Goal: Task Accomplishment & Management: Use online tool/utility

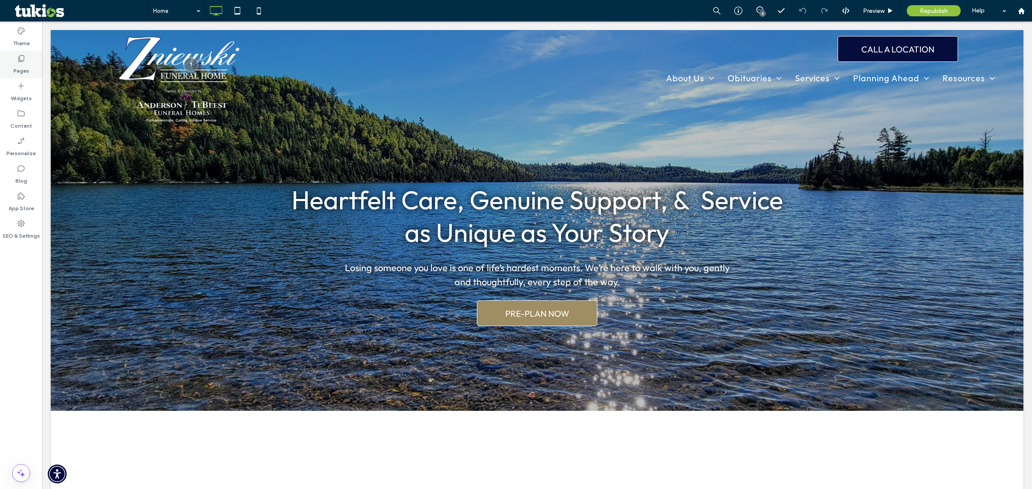
click at [25, 69] on label "Pages" at bounding box center [21, 69] width 16 height 12
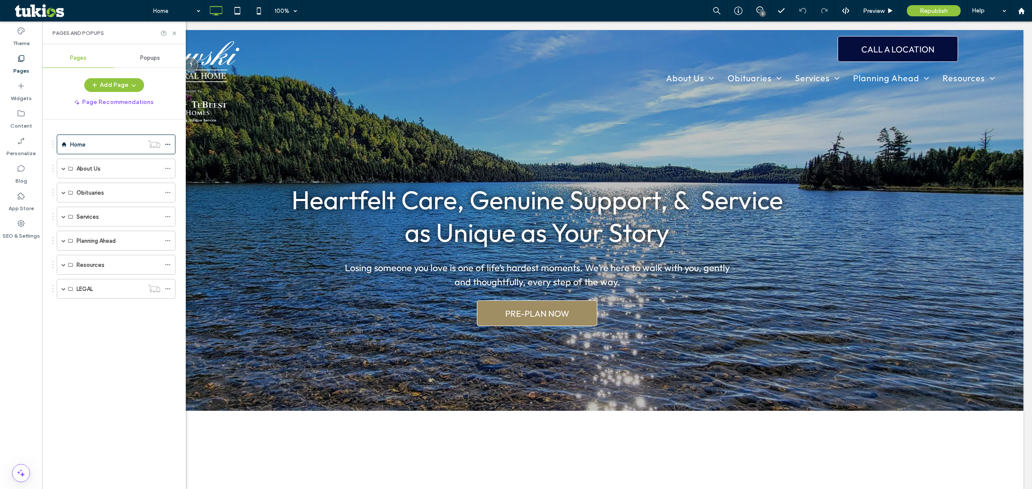
drag, startPoint x: 64, startPoint y: 168, endPoint x: 129, endPoint y: 209, distance: 77.7
click at [64, 168] on span at bounding box center [63, 168] width 4 height 4
drag, startPoint x: 25, startPoint y: 70, endPoint x: 3, endPoint y: 89, distance: 28.7
click at [25, 70] on label "Pages" at bounding box center [21, 69] width 16 height 12
click at [26, 57] on div "Pages" at bounding box center [21, 65] width 42 height 28
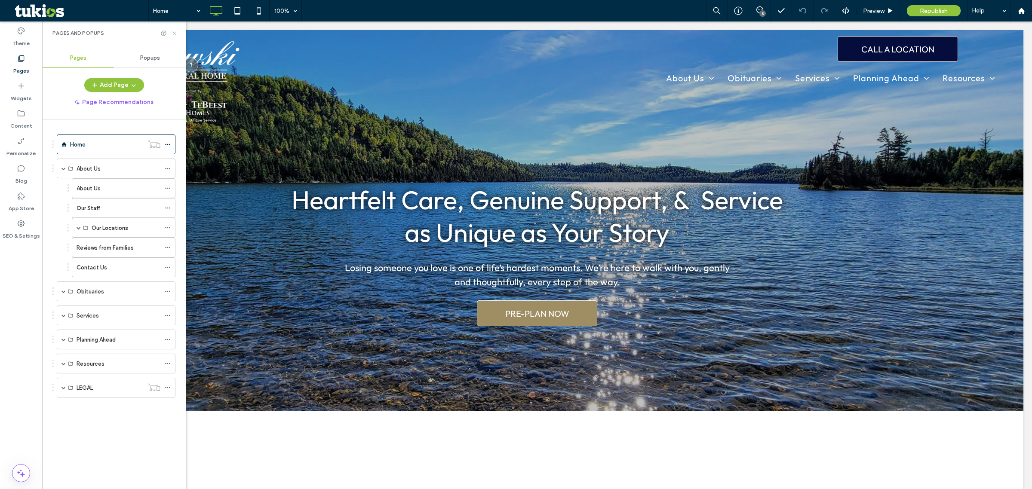
click at [174, 34] on icon at bounding box center [174, 33] width 6 height 6
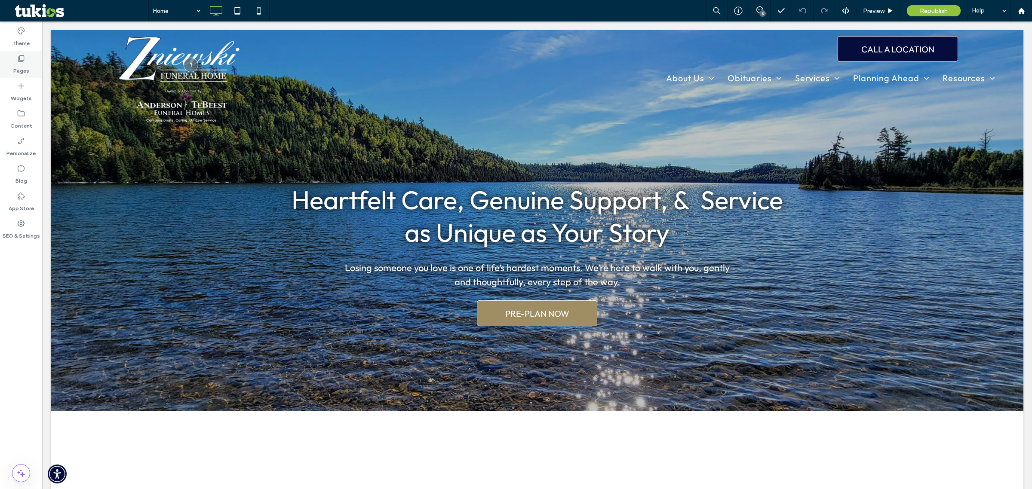
click at [30, 67] on div "Pages" at bounding box center [21, 65] width 42 height 28
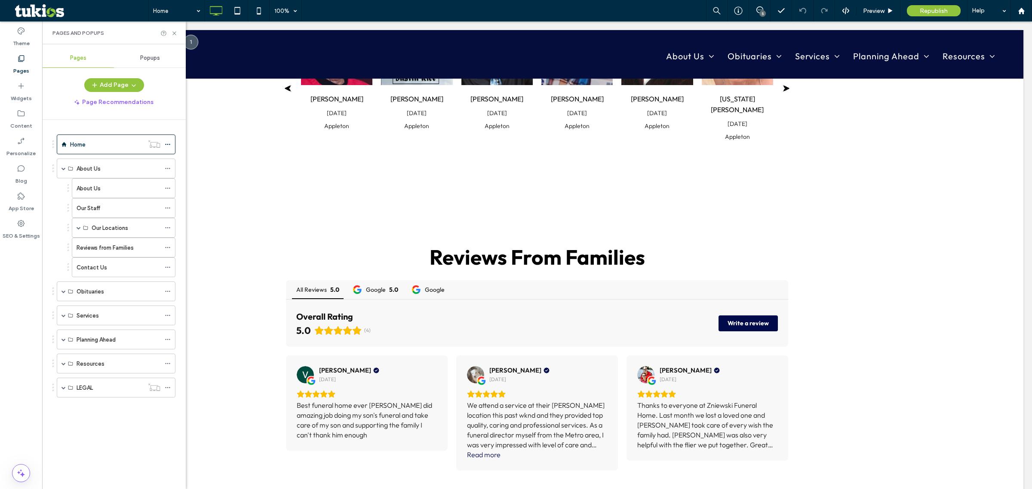
scroll to position [1129, 0]
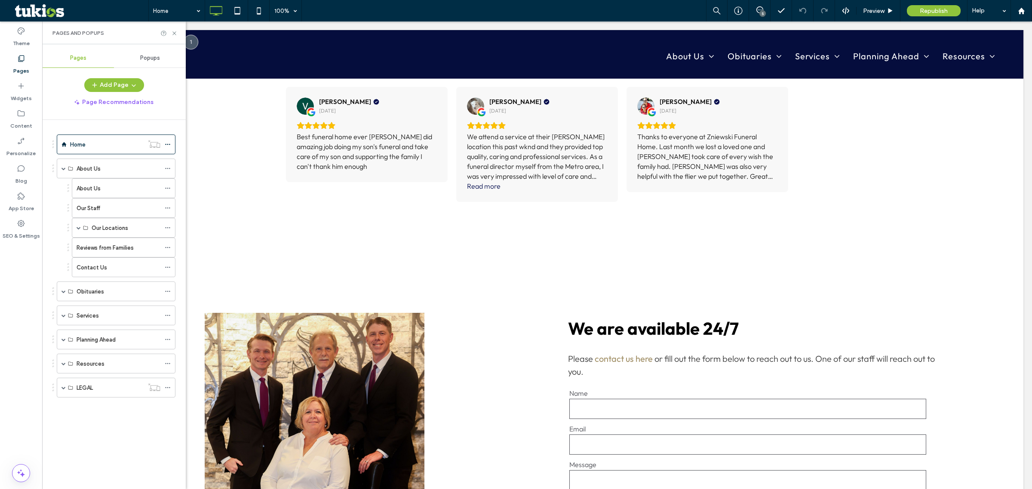
click at [170, 32] on div at bounding box center [168, 33] width 17 height 6
click at [175, 34] on use at bounding box center [173, 32] width 3 height 3
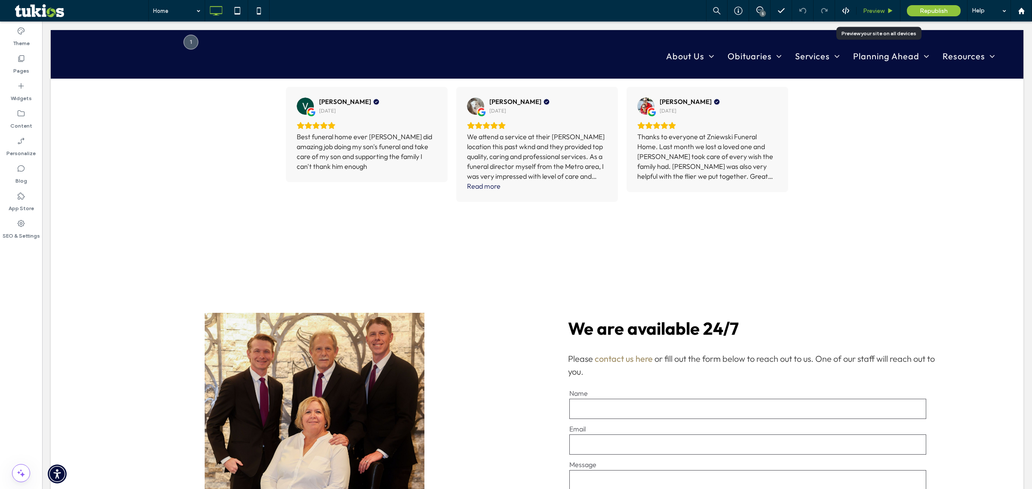
click at [878, 14] on span "Preview" at bounding box center [873, 10] width 21 height 7
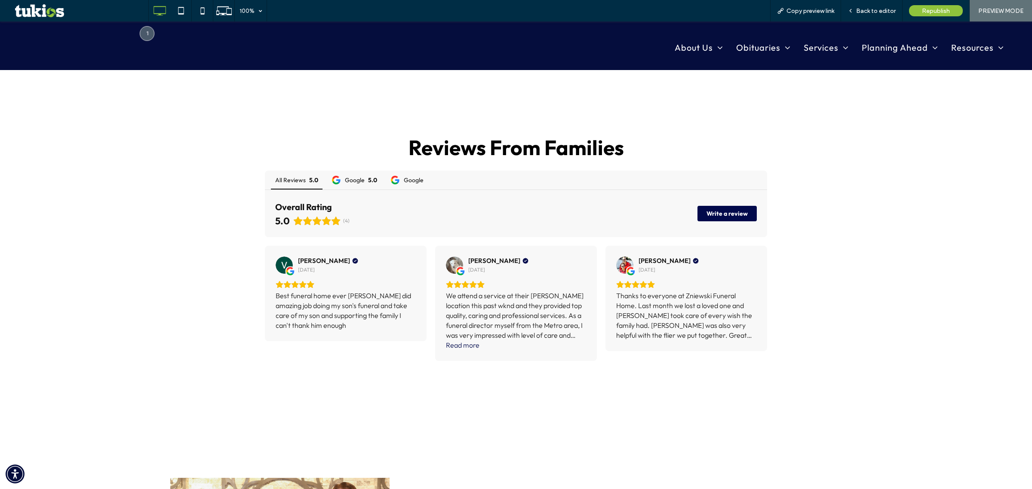
scroll to position [821, 0]
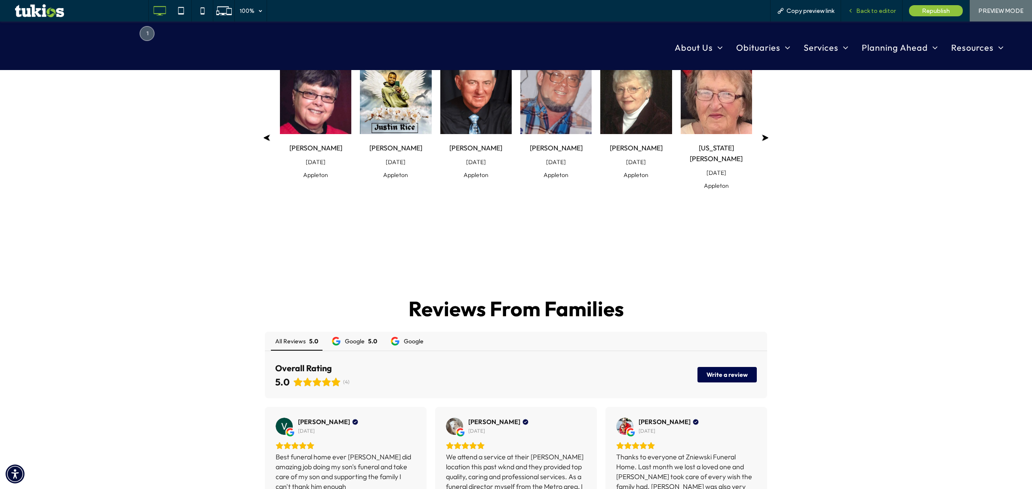
click at [887, 9] on span "Back to editor" at bounding box center [876, 10] width 40 height 7
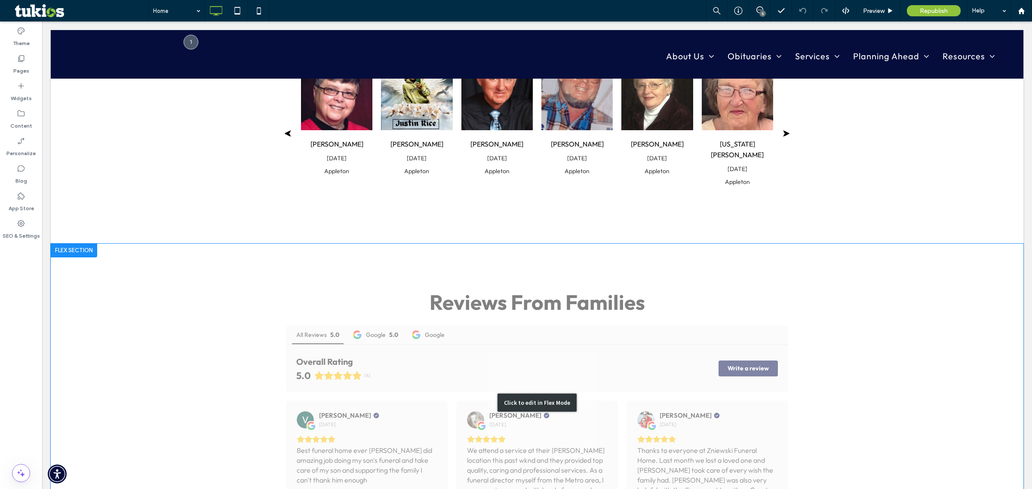
scroll to position [861, 0]
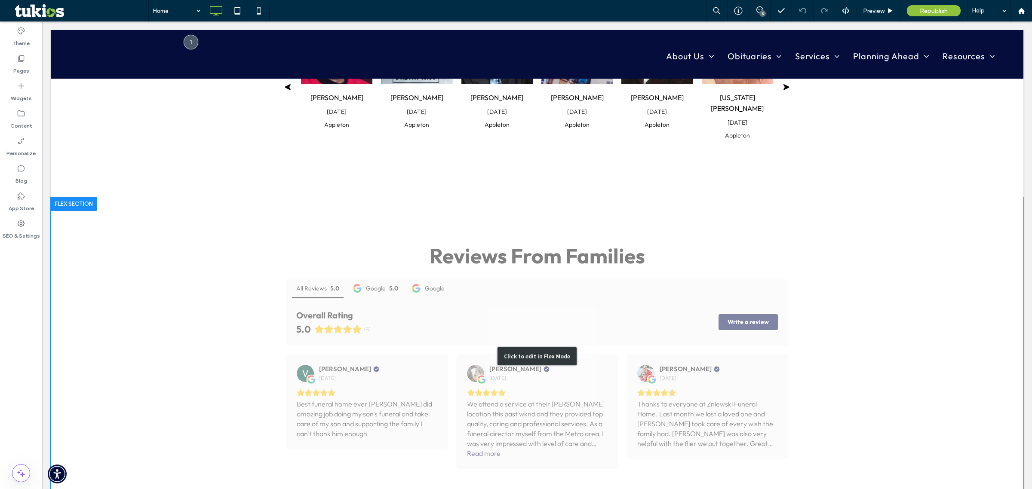
click at [571, 278] on div "Click to edit in Flex Mode" at bounding box center [537, 356] width 973 height 318
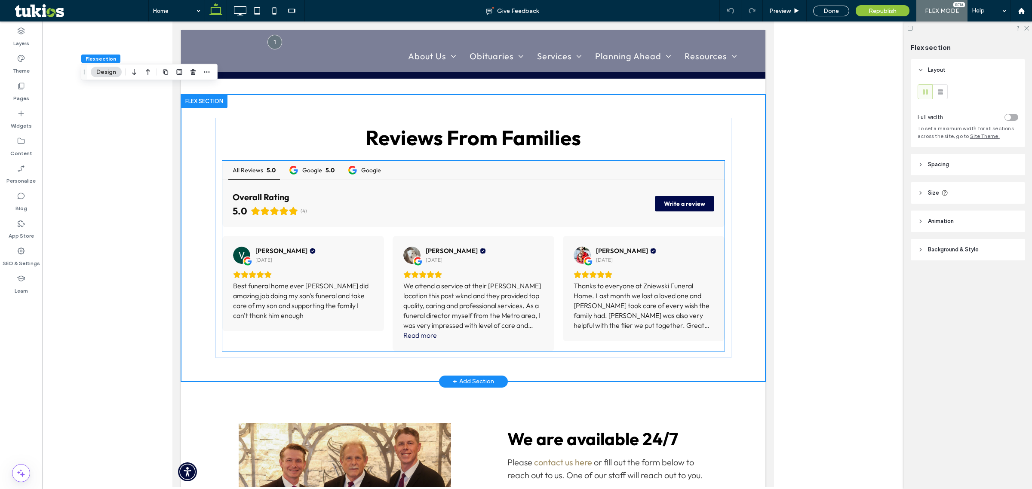
scroll to position [845, 0]
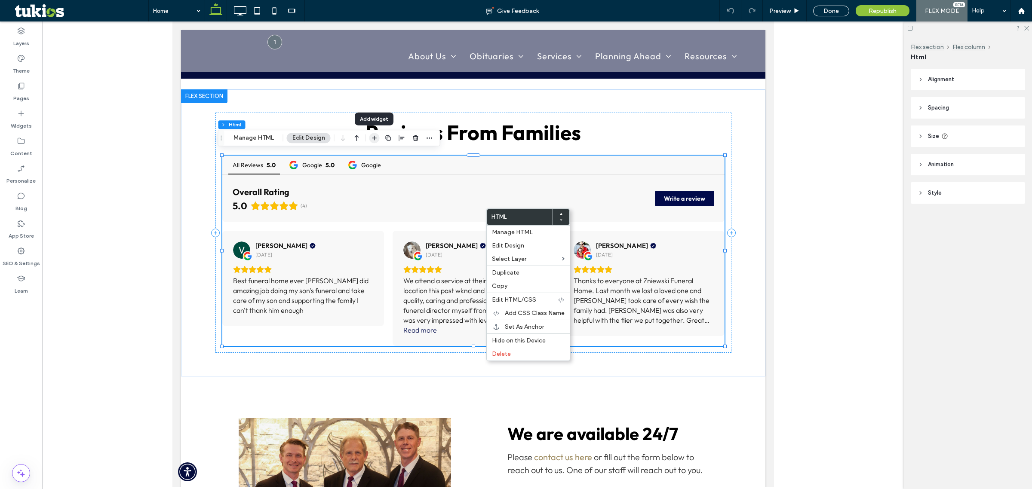
click at [377, 140] on span "button" at bounding box center [374, 138] width 10 height 10
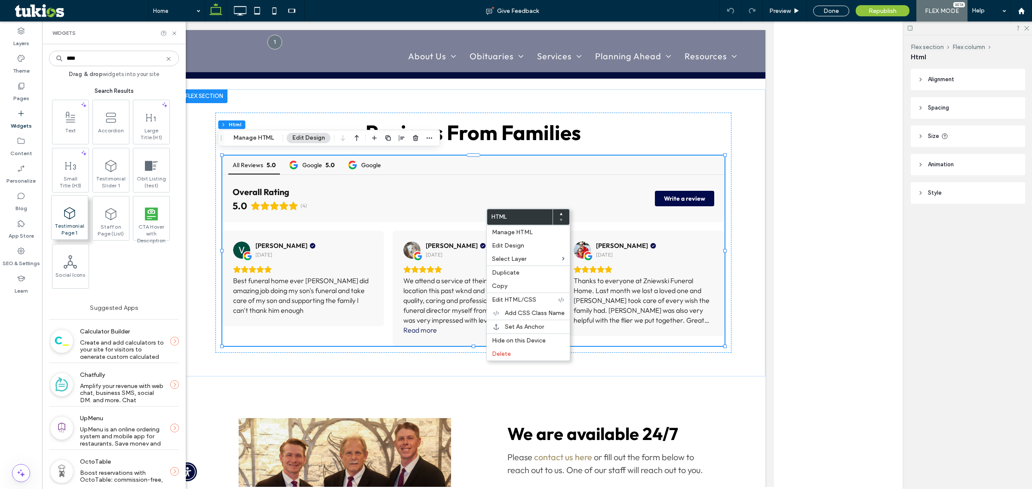
type input "****"
click at [82, 206] on span at bounding box center [70, 212] width 36 height 19
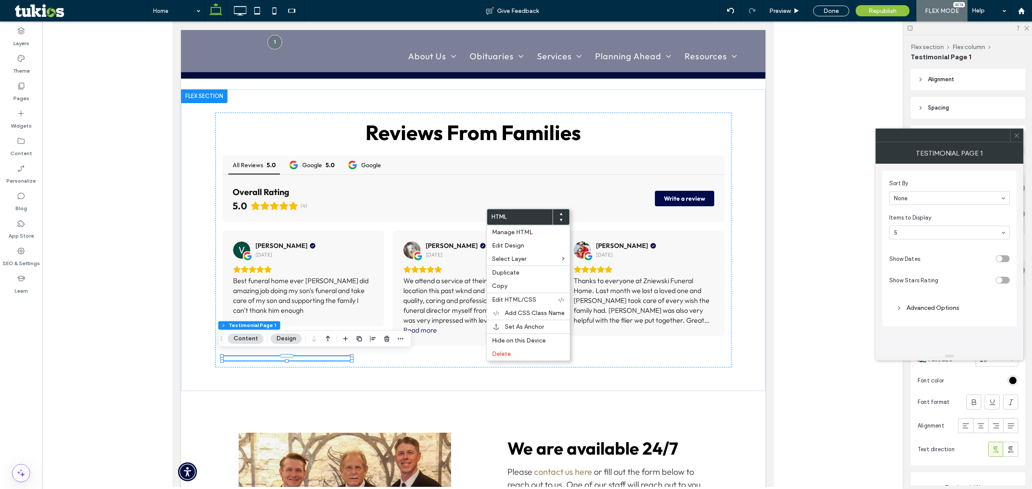
click at [1001, 262] on div "toggle" at bounding box center [1003, 258] width 14 height 7
click at [285, 341] on button "Design" at bounding box center [286, 339] width 31 height 10
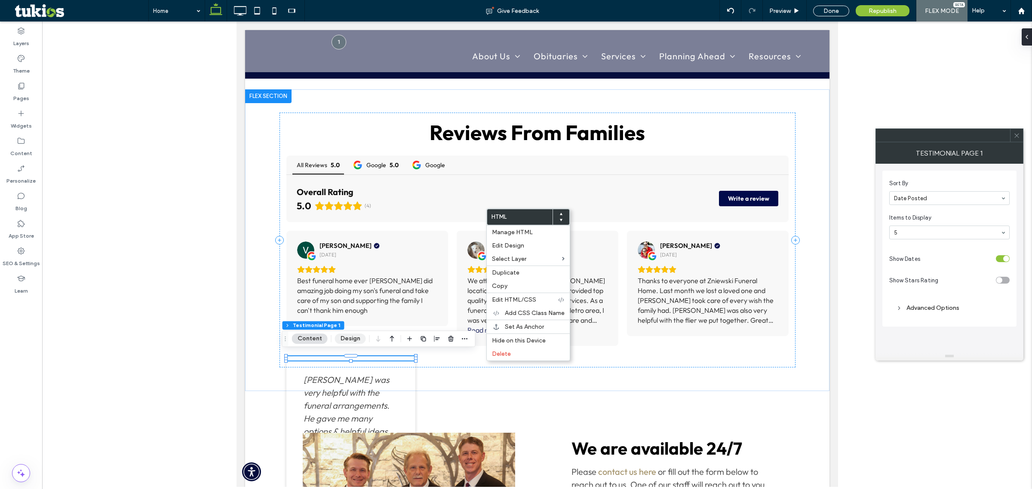
click at [343, 338] on button "Design" at bounding box center [350, 339] width 31 height 10
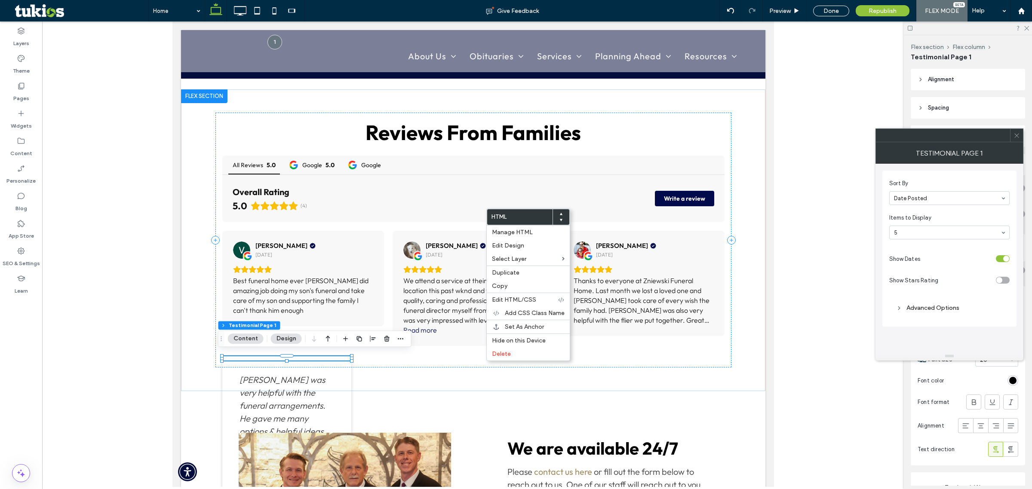
click at [1013, 130] on div at bounding box center [1016, 135] width 13 height 13
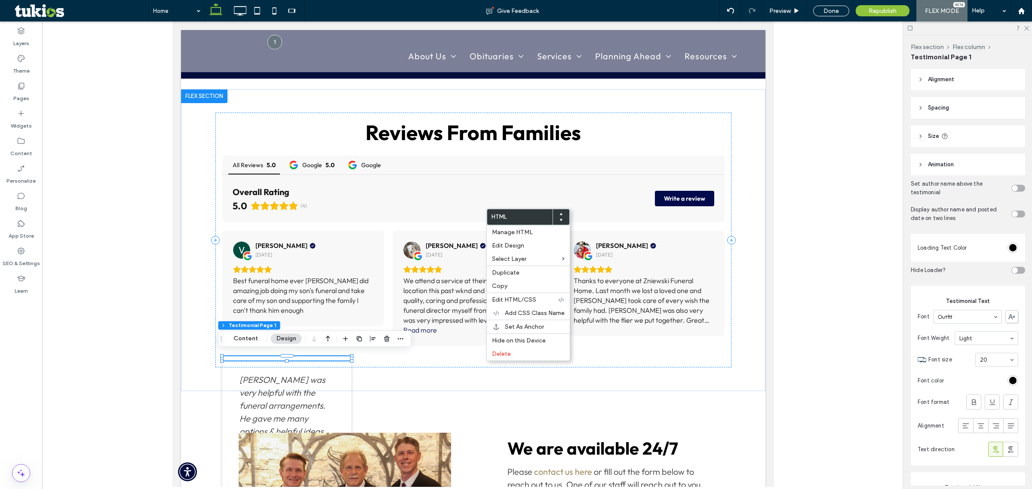
click at [921, 100] on header "Spacing" at bounding box center [968, 107] width 114 height 21
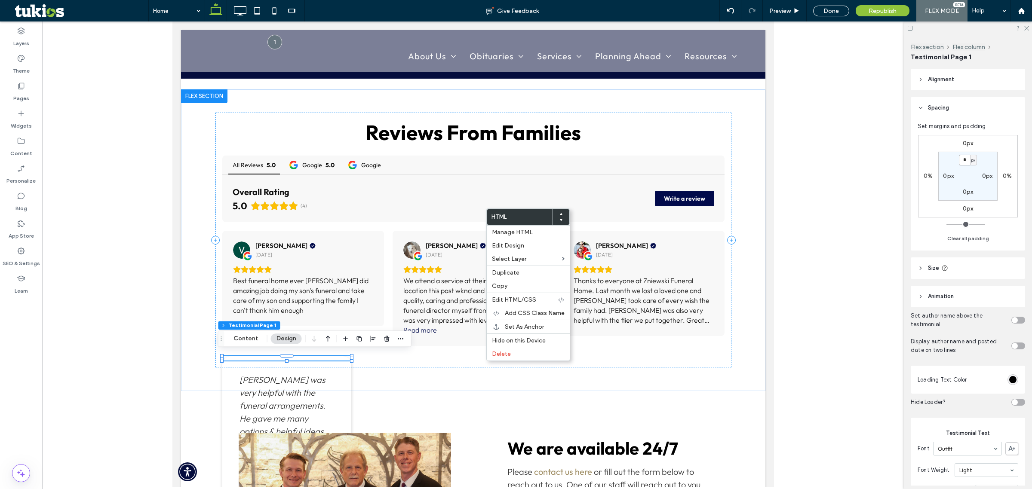
click at [966, 162] on input "*" at bounding box center [964, 160] width 11 height 11
type input "**"
type input "*"
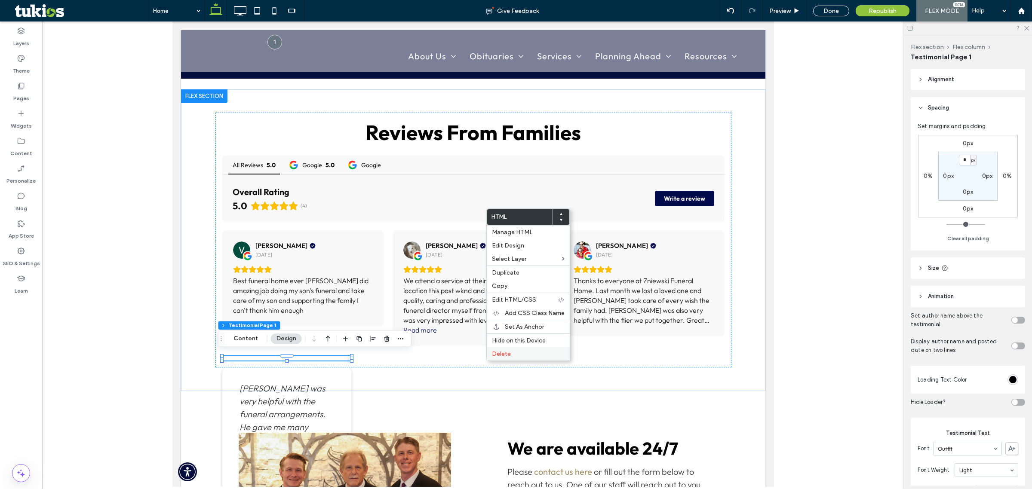
click at [491, 358] on div "Delete" at bounding box center [528, 353] width 83 height 13
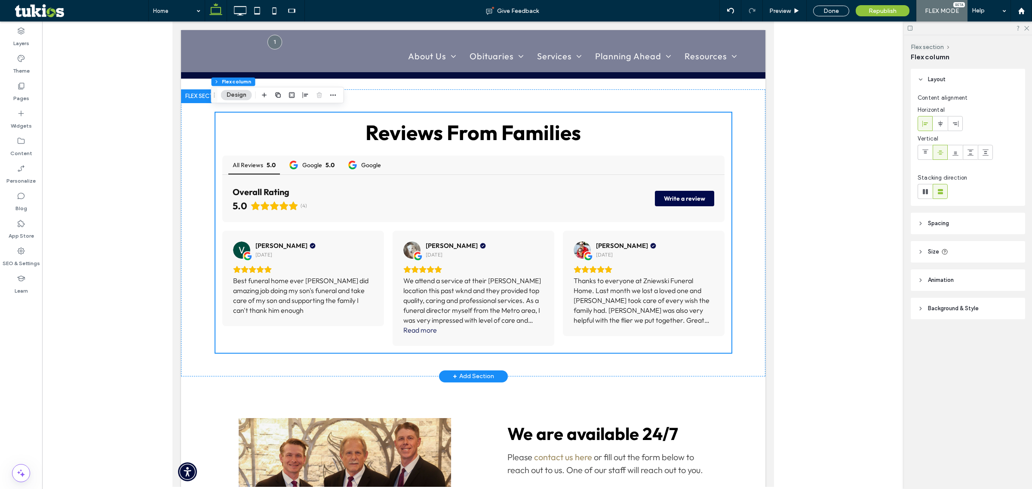
click at [191, 92] on div at bounding box center [204, 96] width 46 height 14
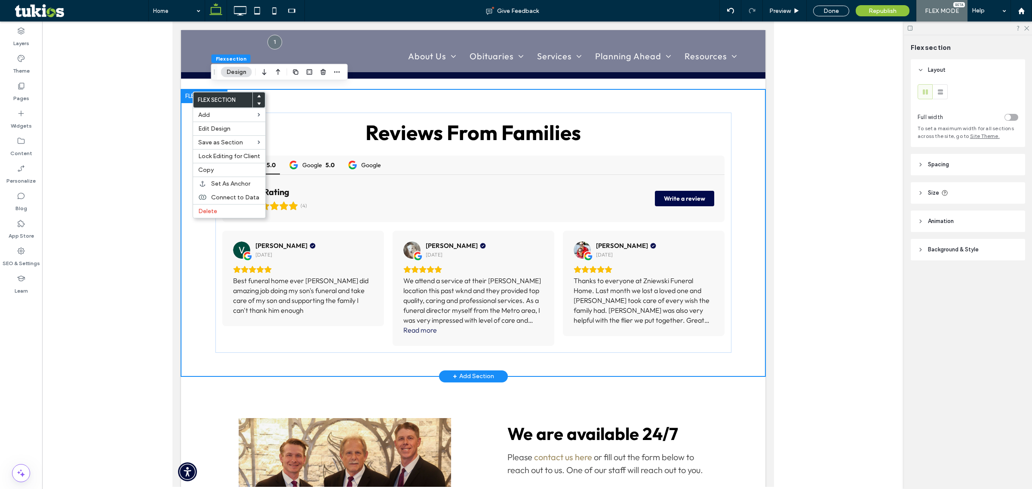
click at [329, 95] on div "Reviews From Families All Reviews 5.0 Google 5.0 Google Overall Rating 5.0 (4) …" at bounding box center [473, 232] width 516 height 287
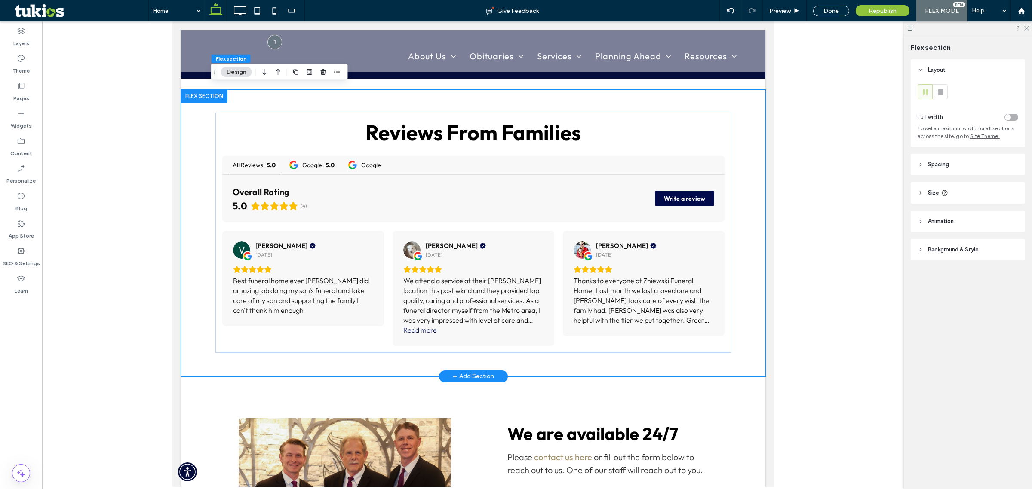
click at [452, 372] on span "+" at bounding box center [454, 376] width 4 height 9
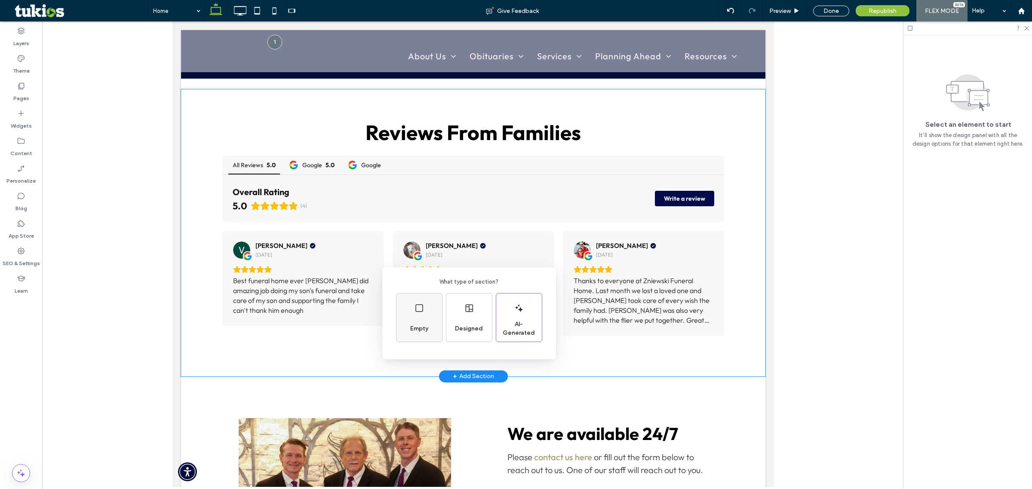
click at [420, 329] on span "Empty" at bounding box center [419, 329] width 25 height 9
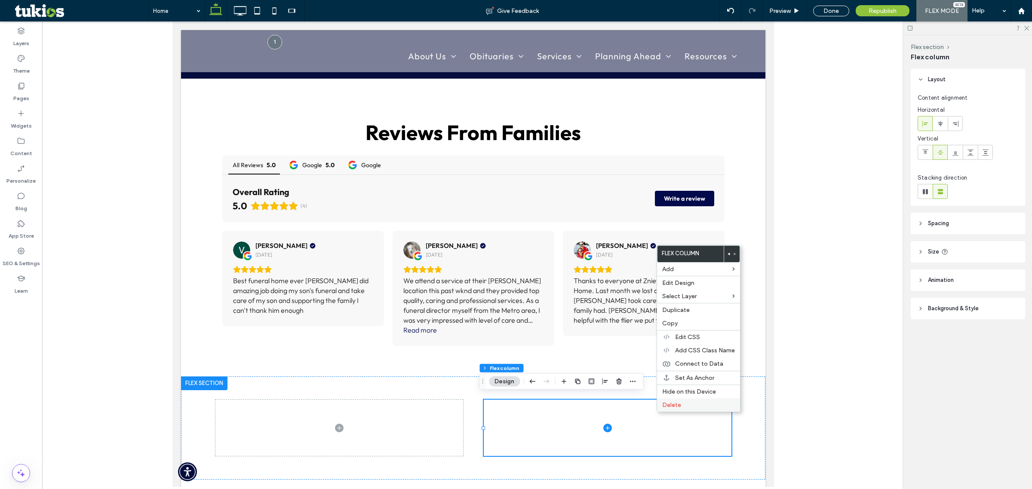
click at [671, 412] on div "Delete" at bounding box center [698, 405] width 83 height 13
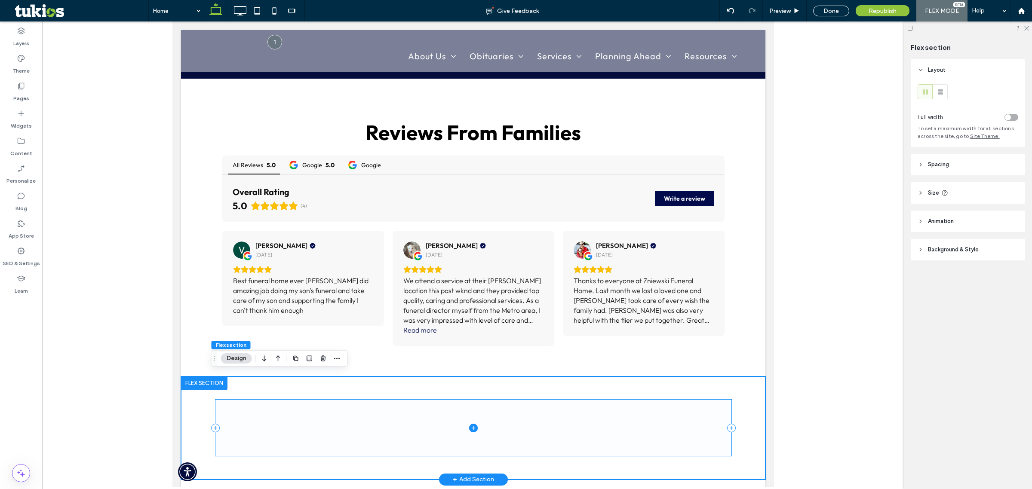
click at [464, 413] on span at bounding box center [473, 428] width 516 height 56
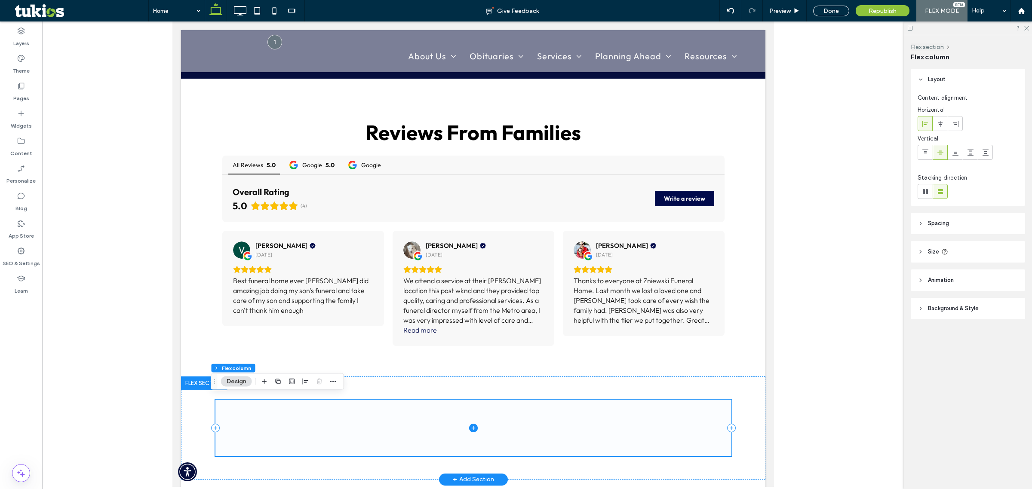
click at [469, 424] on icon at bounding box center [473, 428] width 9 height 9
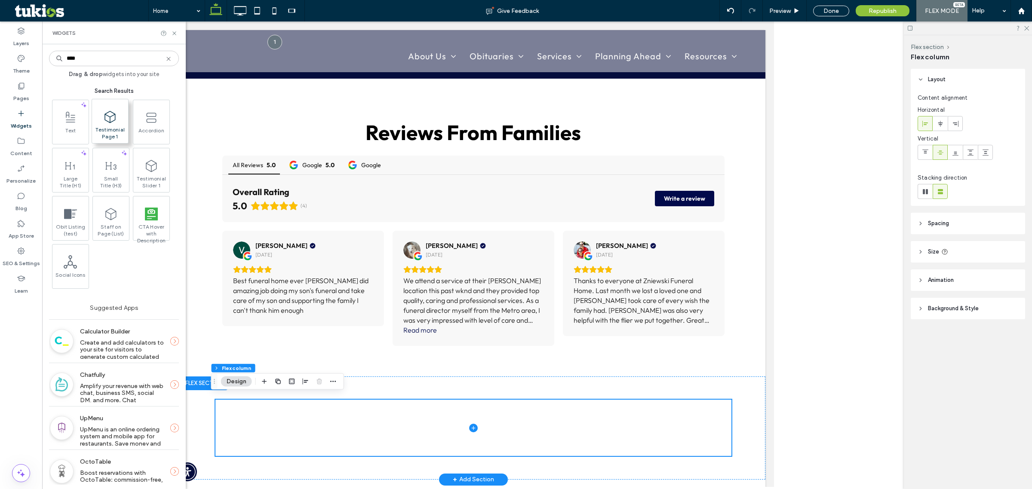
type input "****"
click at [120, 126] on span at bounding box center [110, 116] width 36 height 19
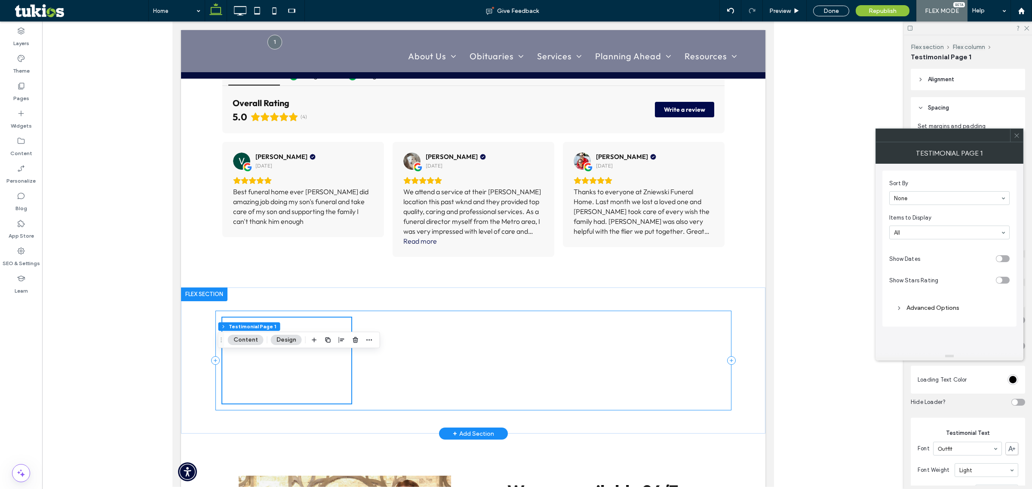
scroll to position [1006, 0]
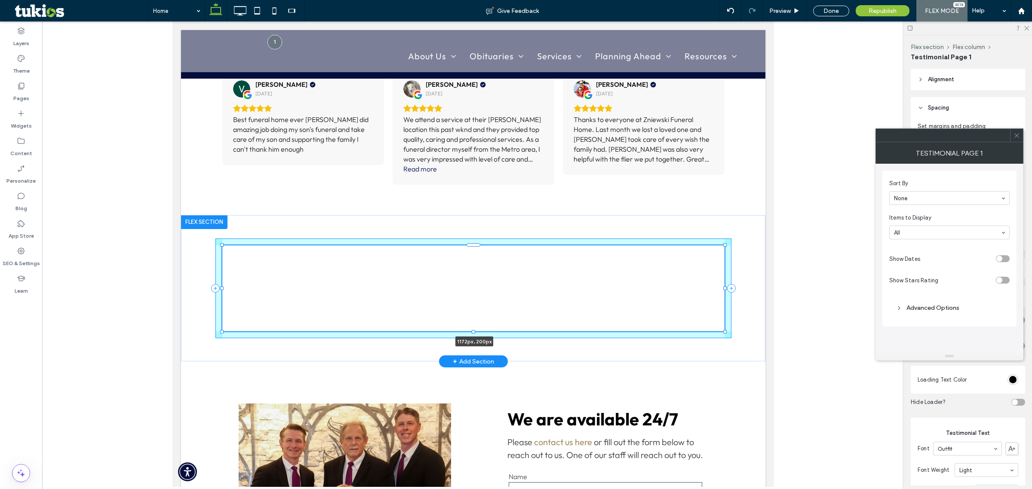
drag, startPoint x: 348, startPoint y: 285, endPoint x: 722, endPoint y: 288, distance: 374.5
click at [722, 288] on div "1172px , 200px" at bounding box center [473, 288] width 516 height 147
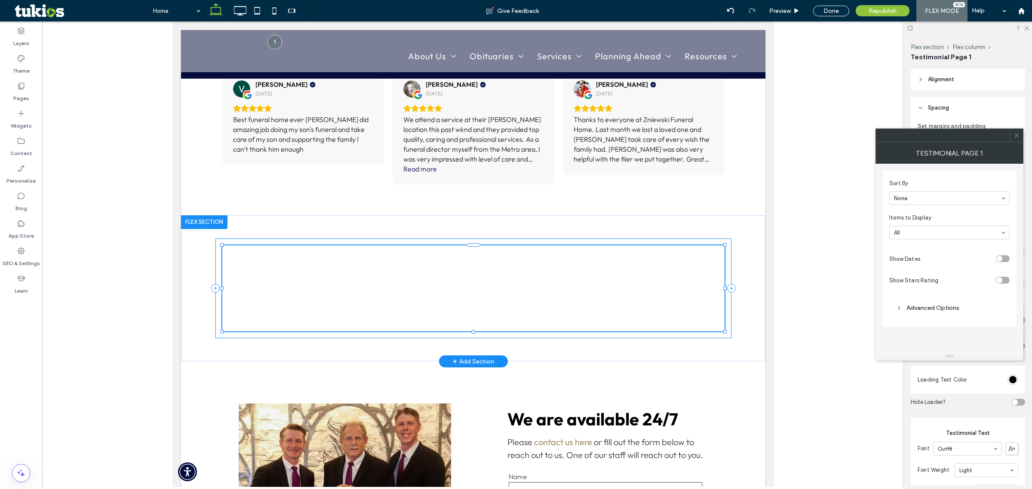
type input "****"
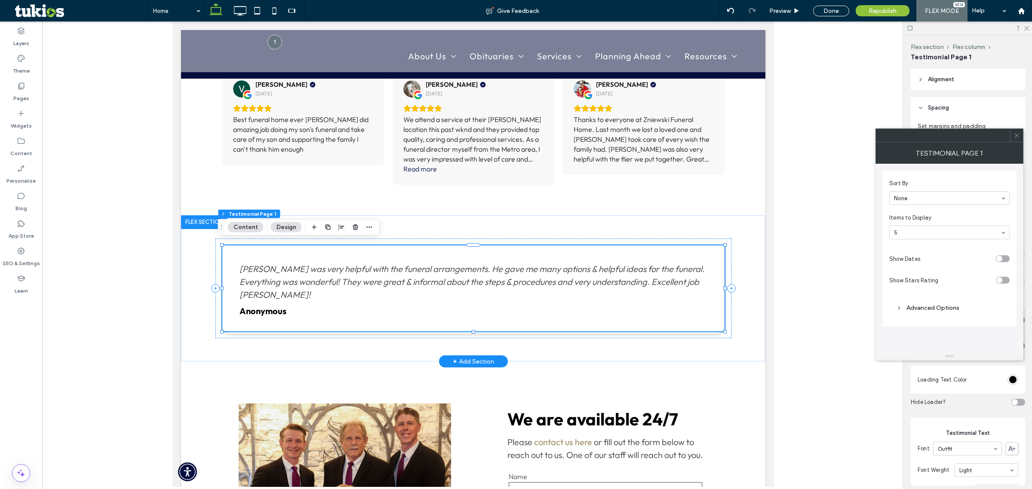
click at [1004, 258] on div "toggle" at bounding box center [1003, 258] width 14 height 7
click at [998, 280] on div "toggle" at bounding box center [999, 280] width 6 height 6
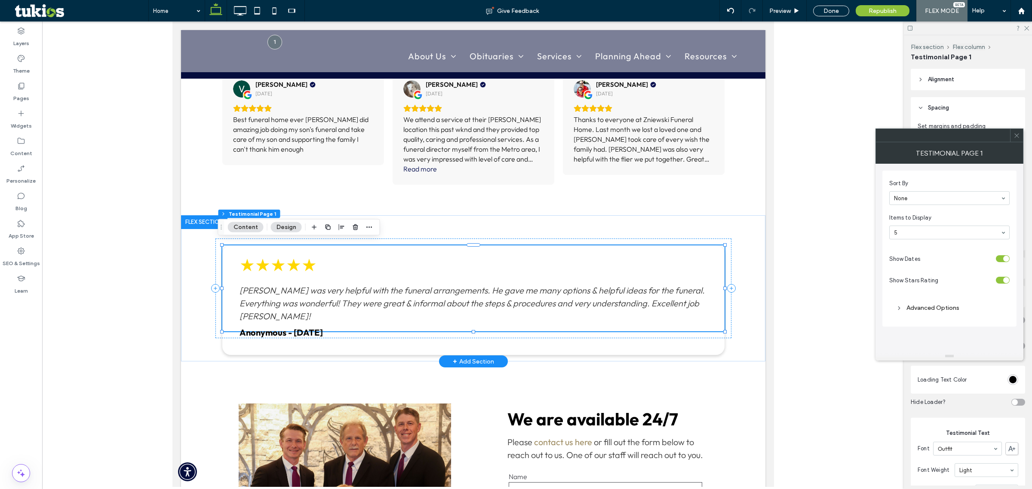
click at [1014, 134] on icon at bounding box center [1016, 135] width 6 height 6
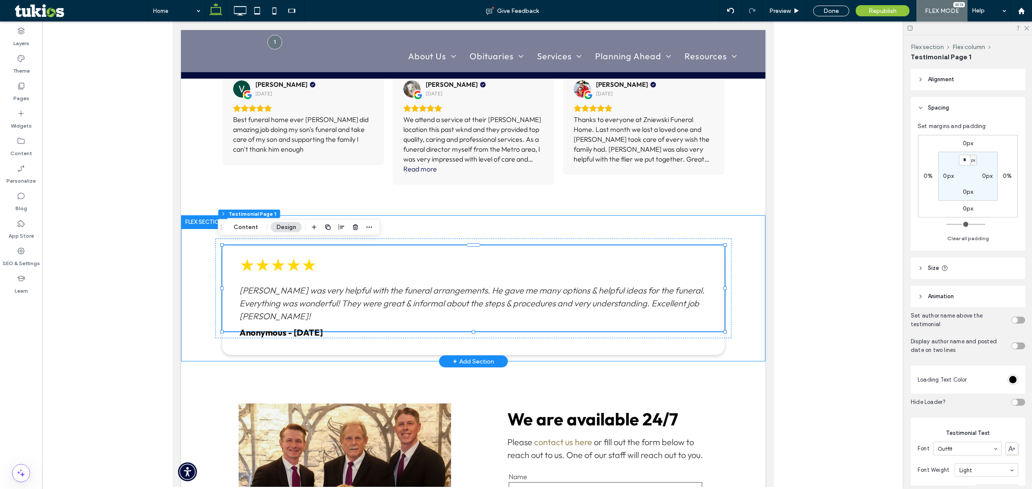
click at [672, 223] on div "★★★★★ Kevin was very helpful with the funeral arrangements. He gave me many opt…" at bounding box center [473, 288] width 516 height 147
click at [458, 228] on div "★★★★★ Kevin was very helpful with the funeral arrangements. He gave me many opt…" at bounding box center [473, 288] width 516 height 147
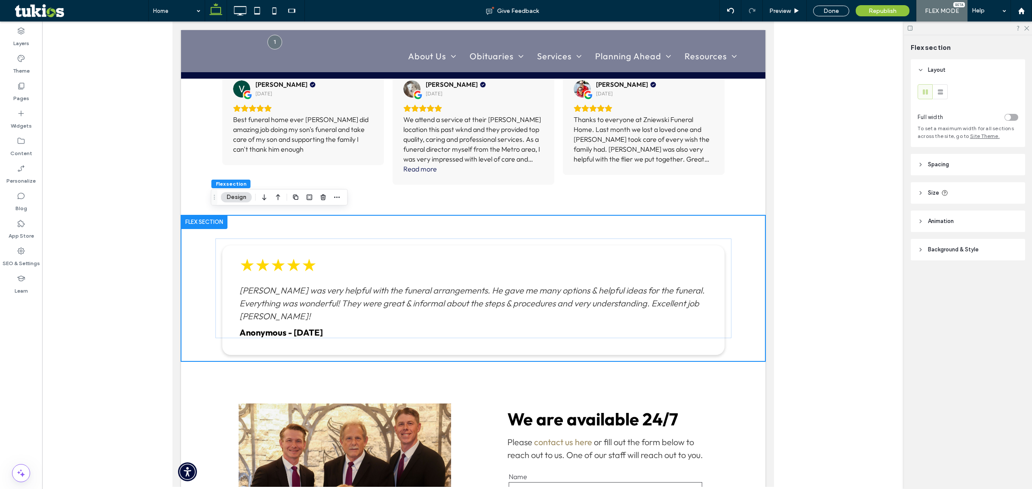
click at [922, 166] on icon at bounding box center [921, 165] width 6 height 6
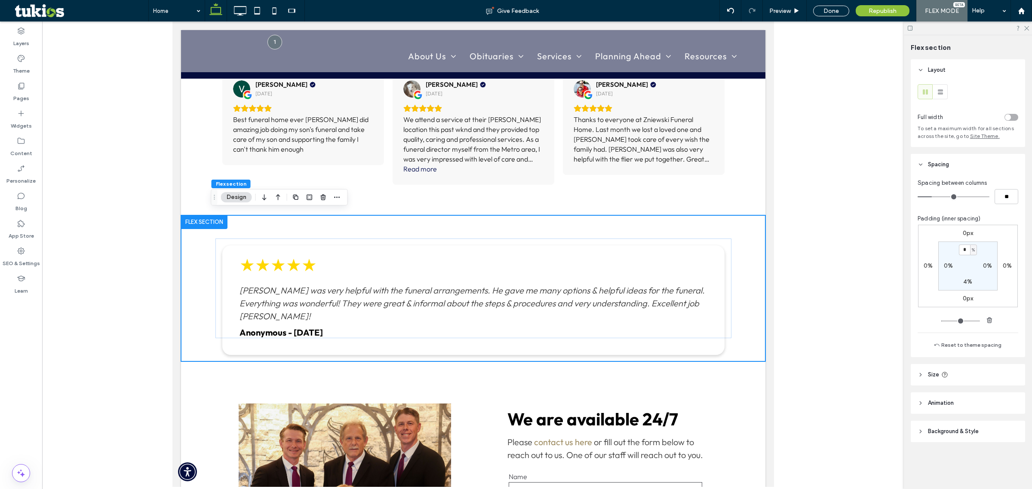
type input "*"
type input "**"
type input "*"
type input "**"
type input "*"
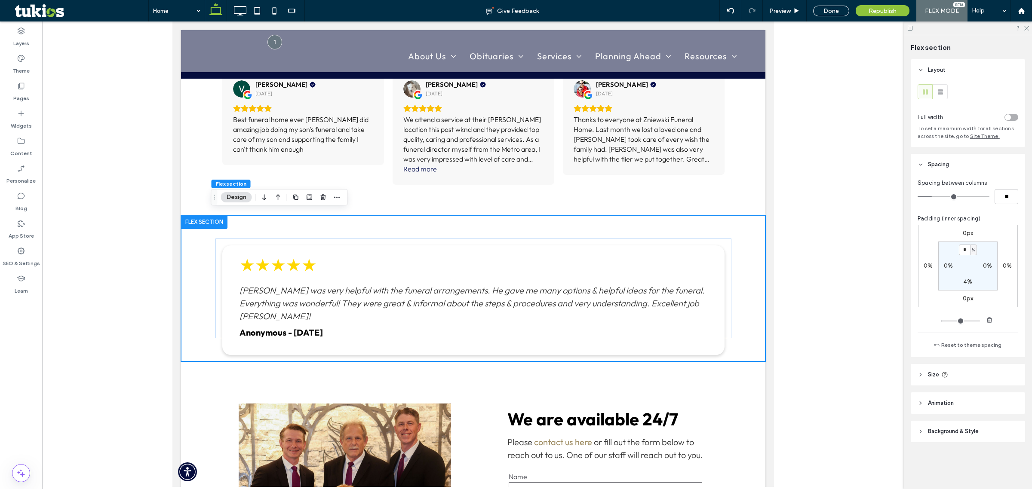
type input "**"
type input "*"
type input "**"
drag, startPoint x: 922, startPoint y: 199, endPoint x: 913, endPoint y: 199, distance: 9.5
type input "*"
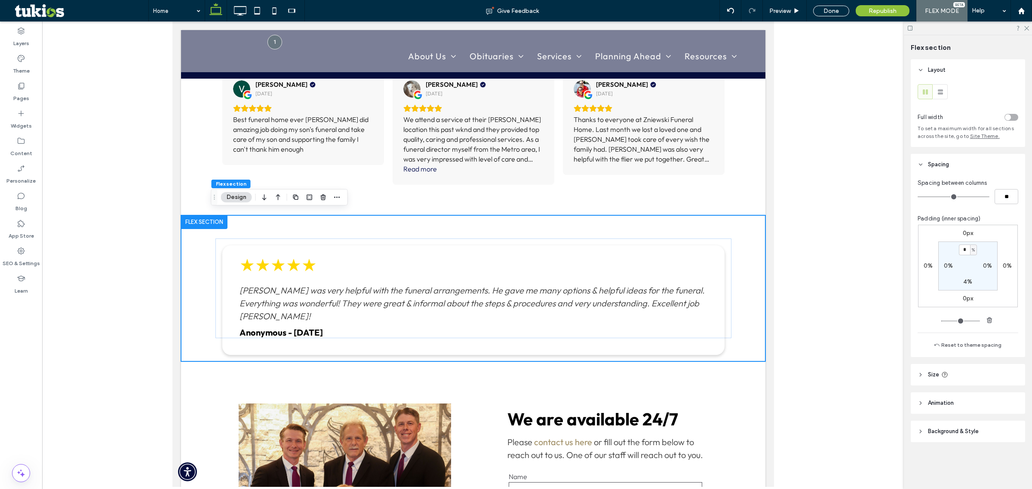
click at [918, 197] on input "range" at bounding box center [954, 196] width 72 height 1
click at [962, 250] on input "*" at bounding box center [964, 250] width 11 height 11
type input "*"
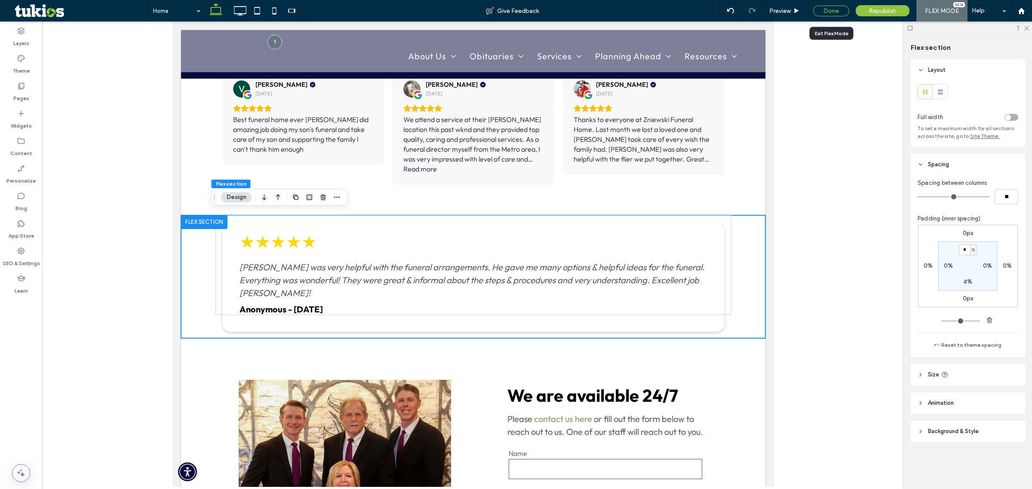
click at [836, 14] on div "Done" at bounding box center [831, 11] width 36 height 11
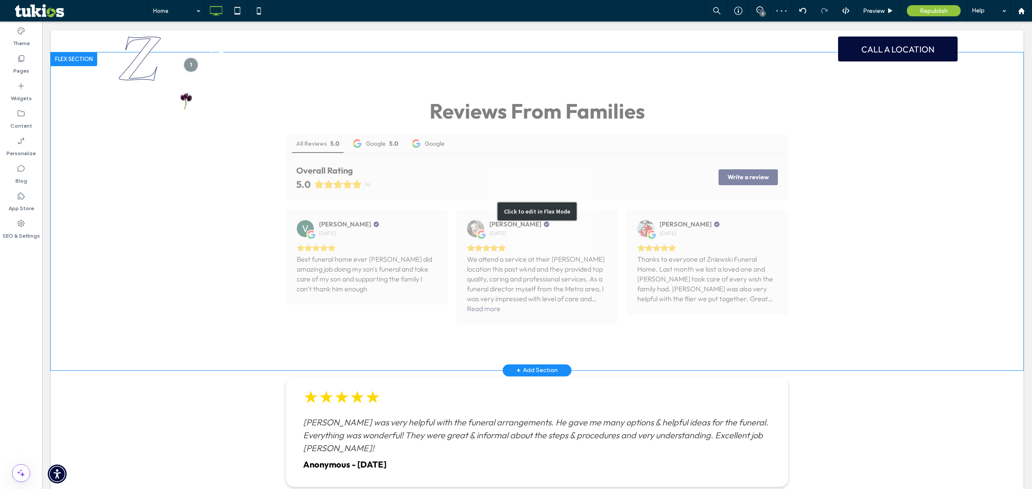
click at [708, 335] on div "Click to edit in Flex Mode" at bounding box center [537, 211] width 973 height 318
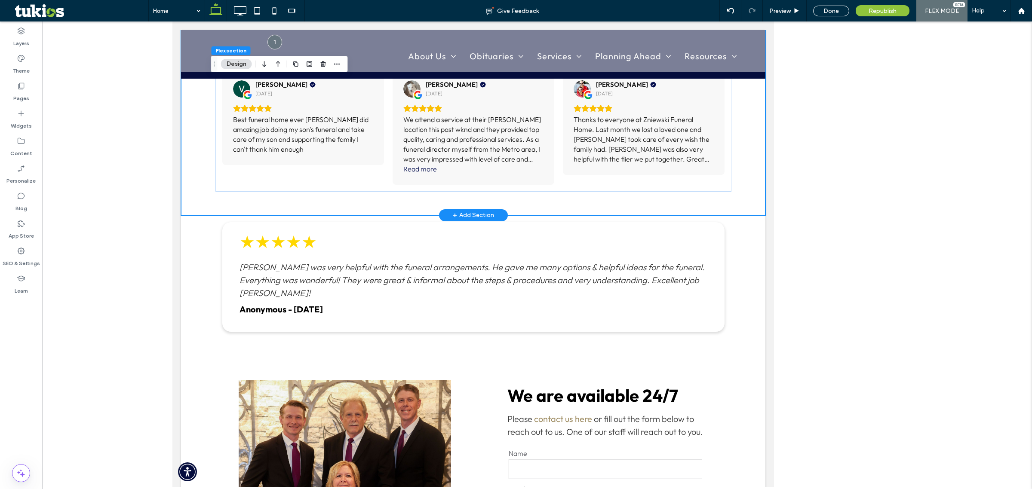
scroll to position [881, 0]
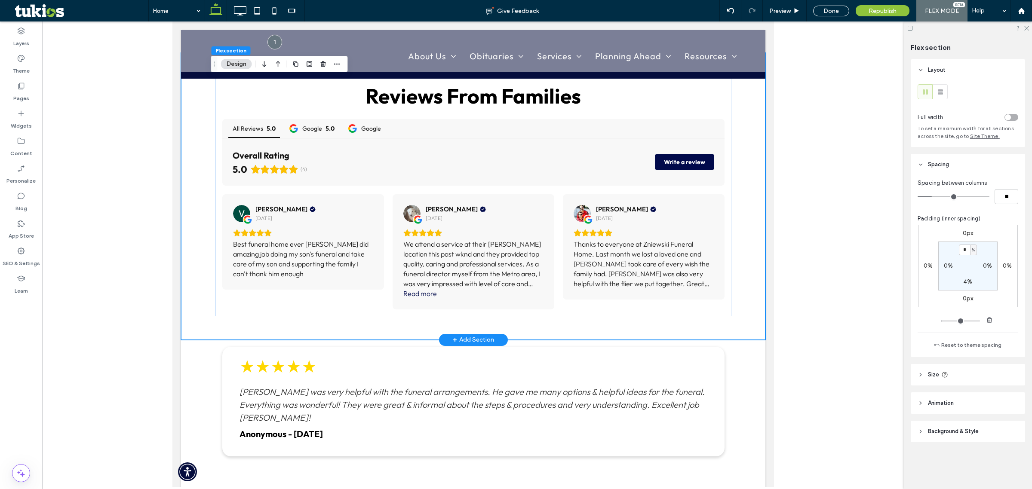
click at [619, 325] on div "Reviews From Families All Reviews 5.0 Google 5.0 Google Overall Rating 5.0 (4) …" at bounding box center [473, 196] width 516 height 287
click at [968, 282] on label "4%" at bounding box center [967, 281] width 9 height 7
type input "*"
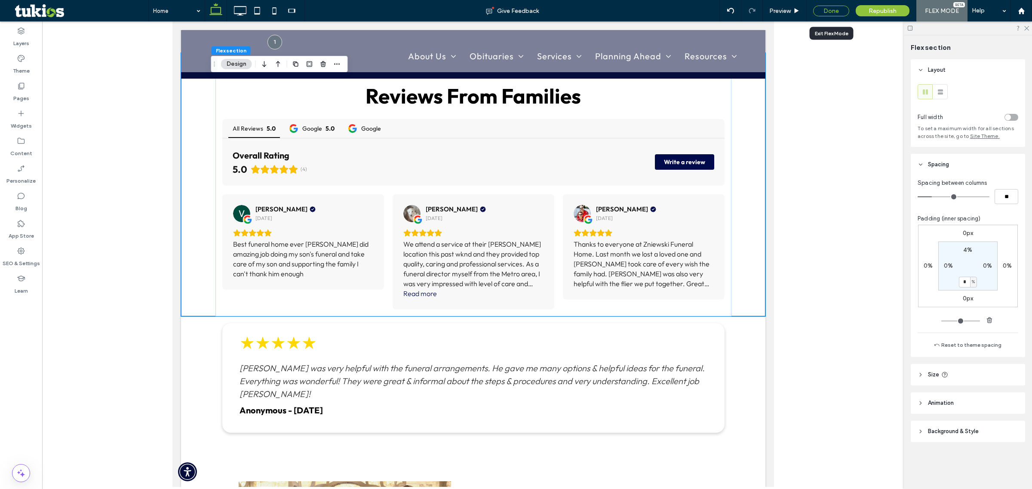
drag, startPoint x: 817, startPoint y: 12, endPoint x: 771, endPoint y: 35, distance: 51.7
click at [817, 12] on div "Done" at bounding box center [831, 11] width 36 height 11
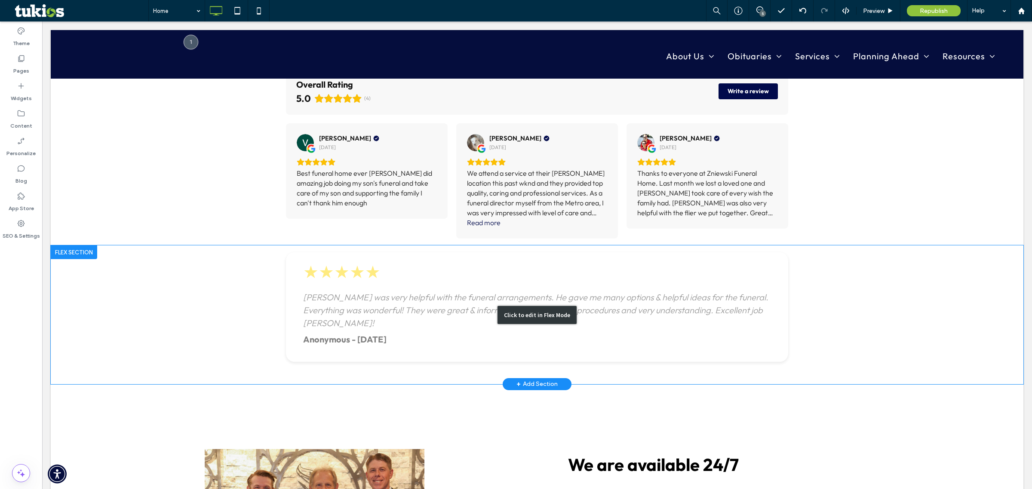
scroll to position [1096, 0]
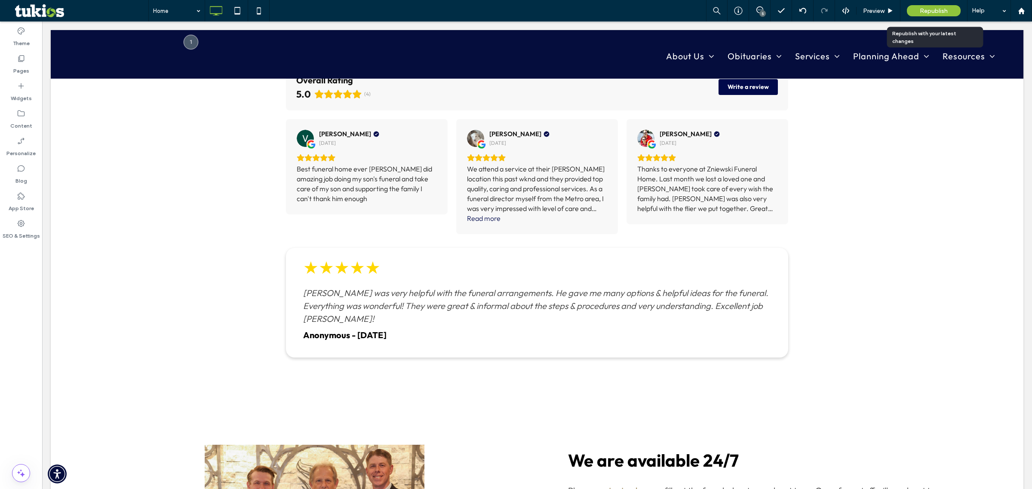
click at [944, 12] on span "Republish" at bounding box center [934, 10] width 28 height 7
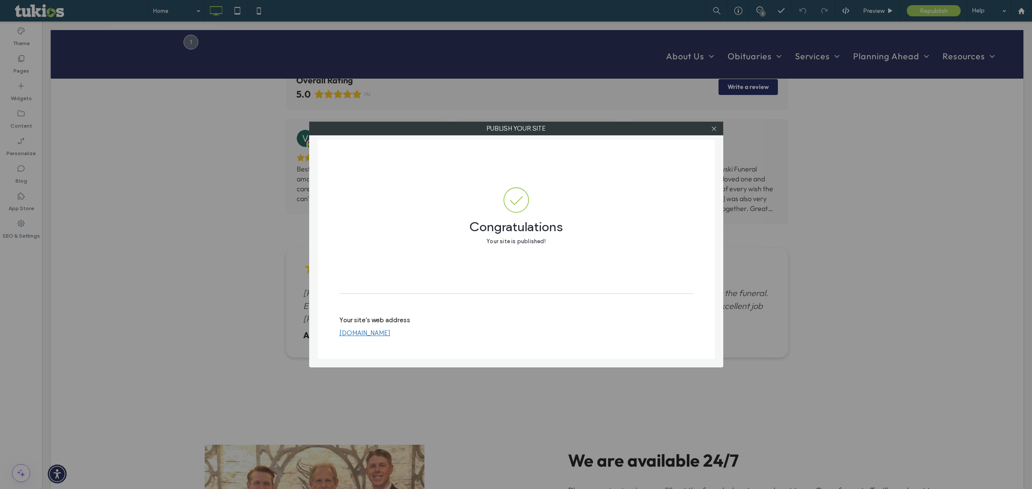
click at [718, 130] on div at bounding box center [714, 128] width 13 height 13
click at [715, 130] on icon at bounding box center [714, 129] width 6 height 6
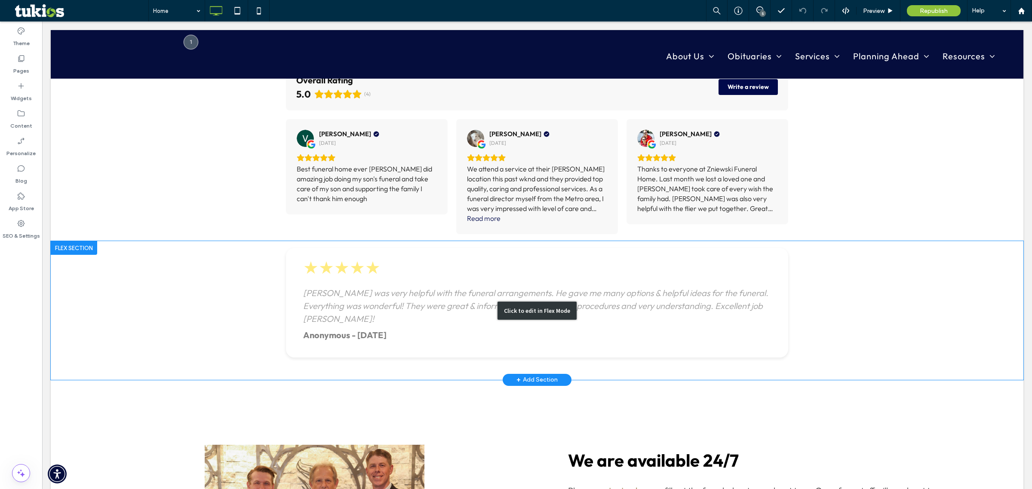
click at [497, 302] on div "Click to edit in Flex Mode" at bounding box center [536, 311] width 79 height 18
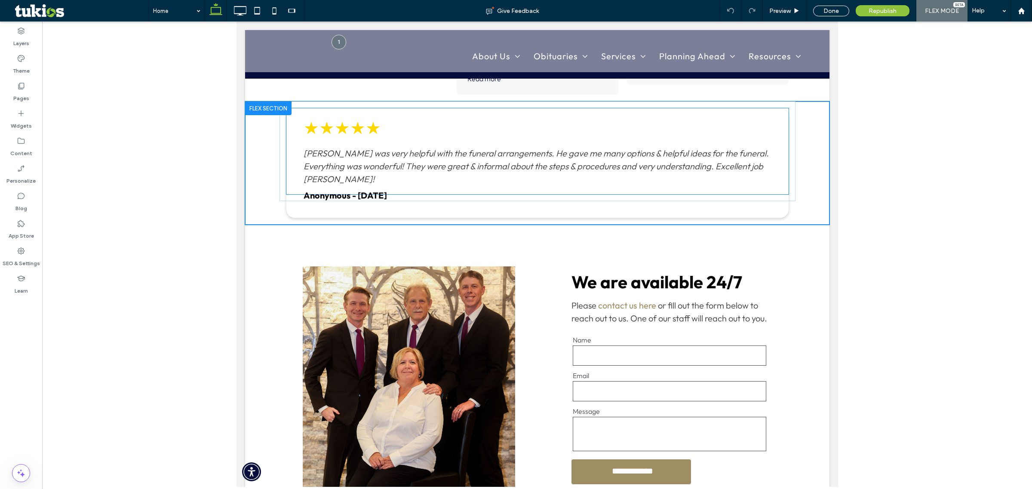
scroll to position [956, 0]
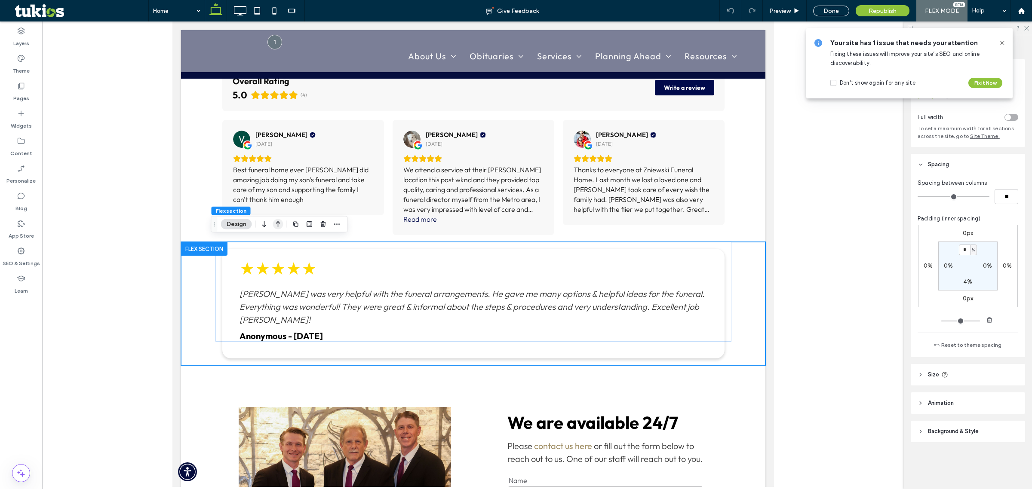
click at [278, 230] on icon "button" at bounding box center [278, 224] width 10 height 15
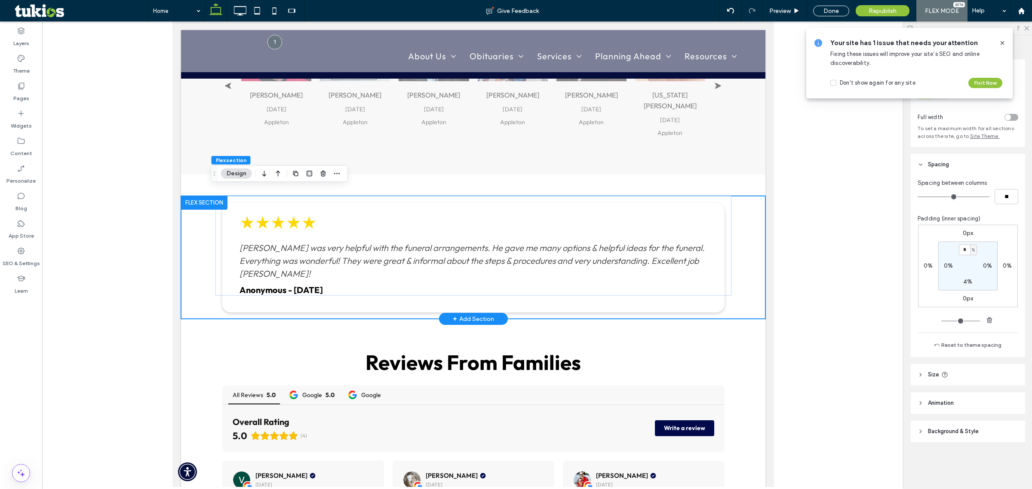
scroll to position [737, 0]
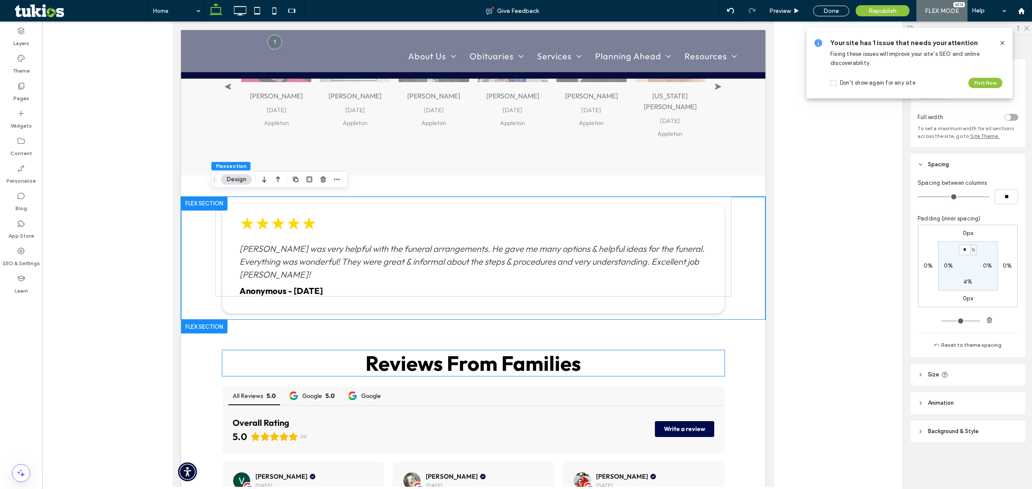
click at [431, 361] on span "Reviews From Families" at bounding box center [472, 363] width 215 height 26
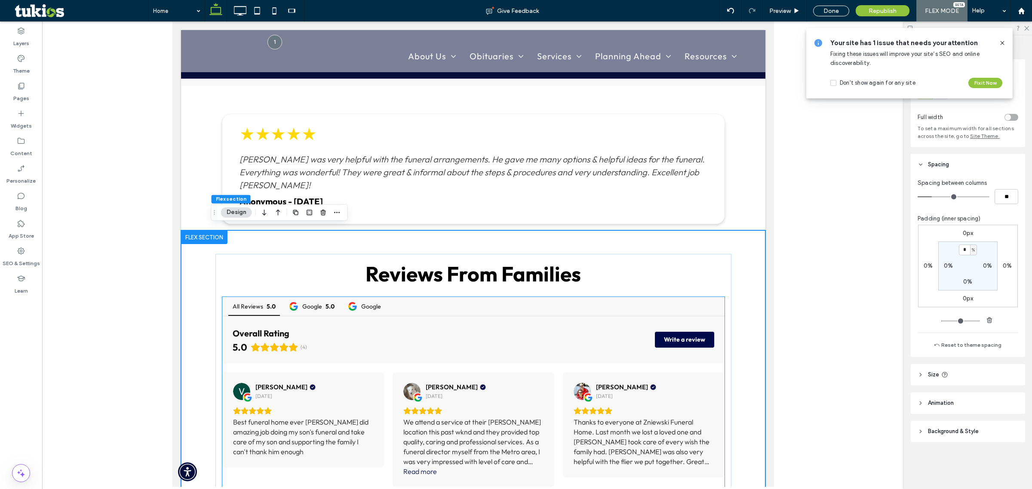
scroll to position [829, 0]
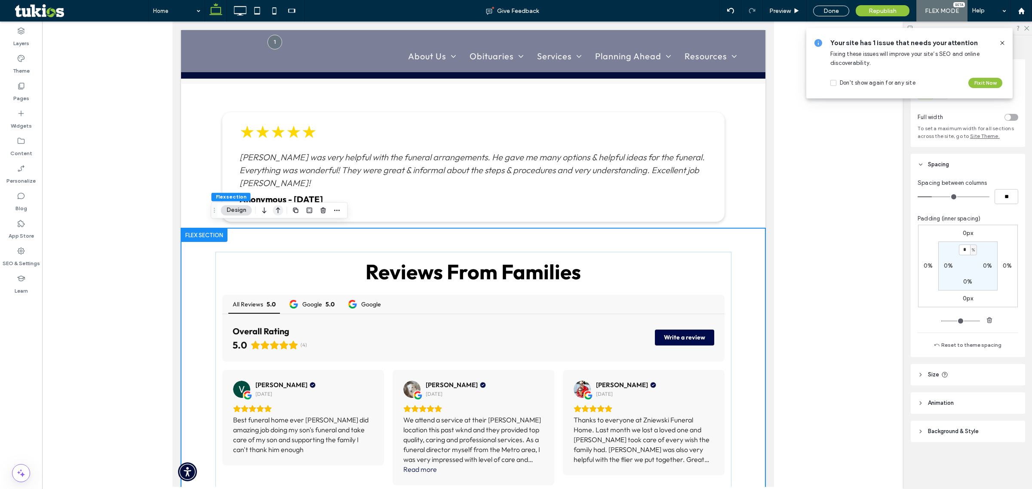
click at [280, 209] on icon "button" at bounding box center [278, 210] width 10 height 15
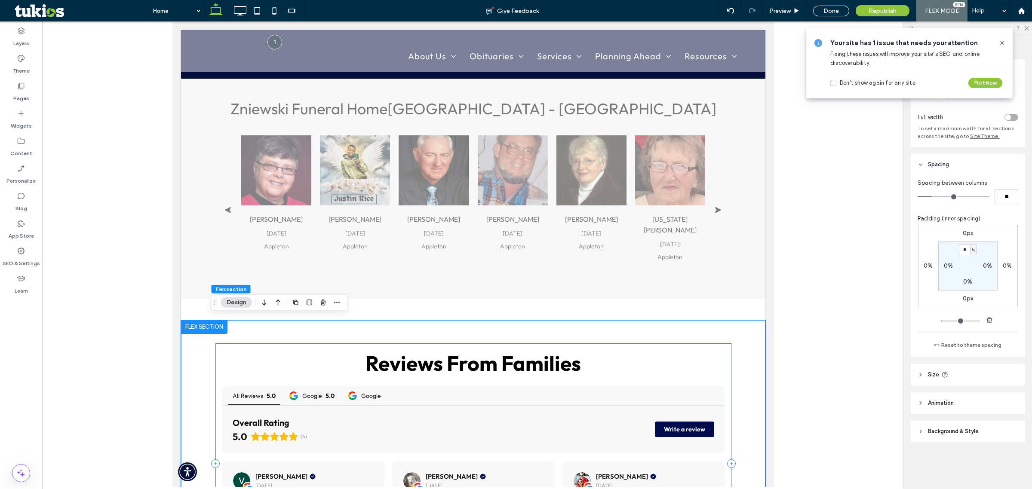
scroll to position [775, 0]
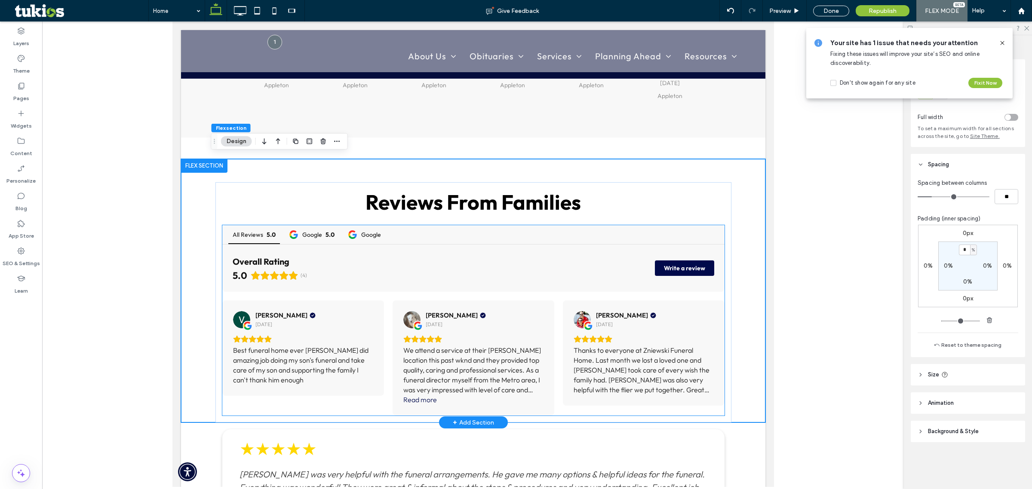
click at [362, 269] on div "Overall Rating 5.0 (4) Write a review" at bounding box center [473, 268] width 502 height 47
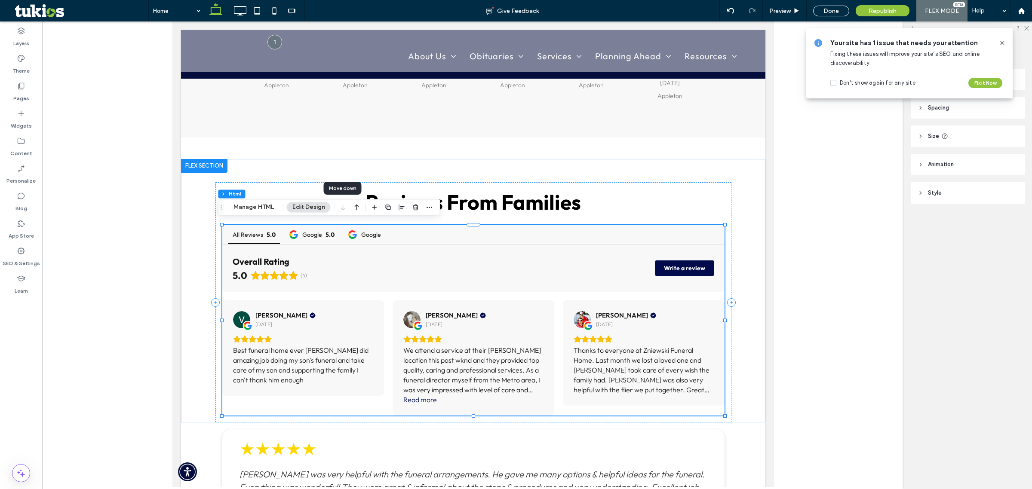
click at [341, 208] on div at bounding box center [343, 207] width 10 height 15
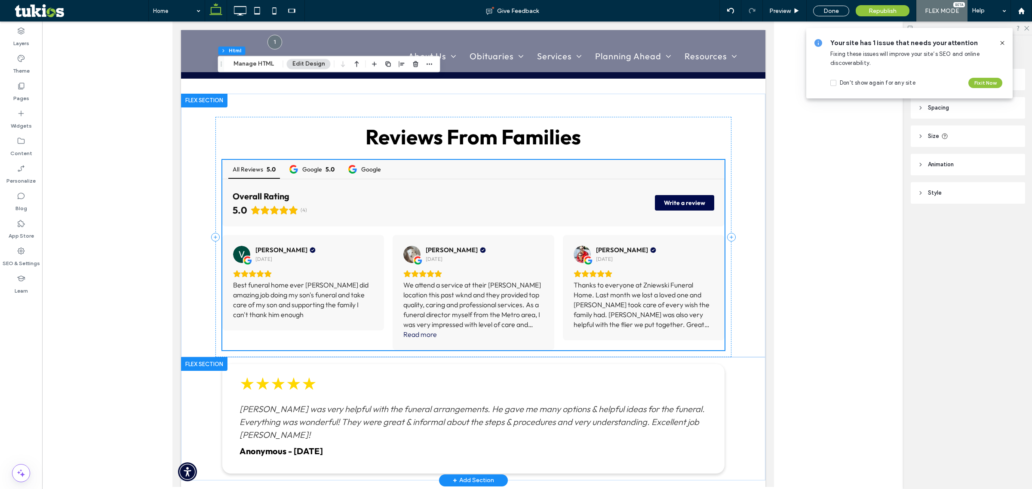
scroll to position [936, 0]
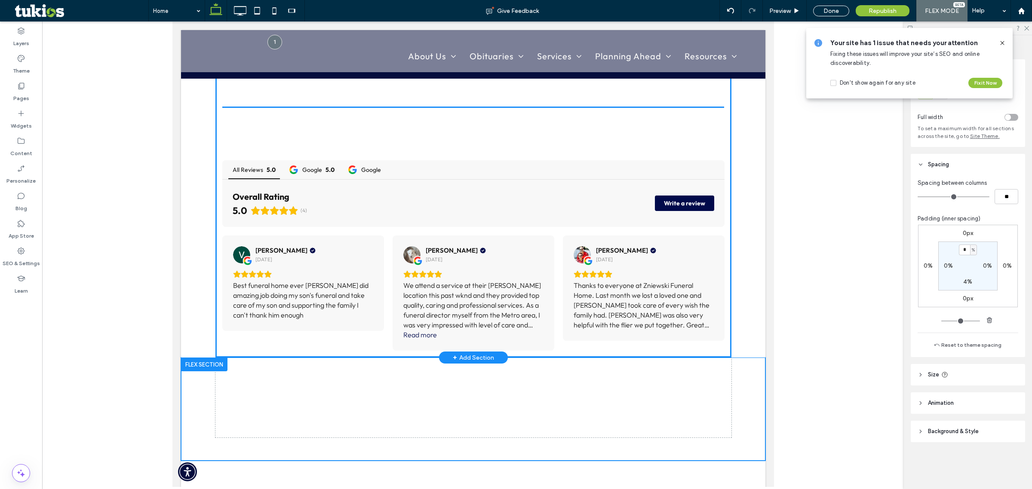
drag, startPoint x: 418, startPoint y: 319, endPoint x: 421, endPoint y: 142, distance: 177.2
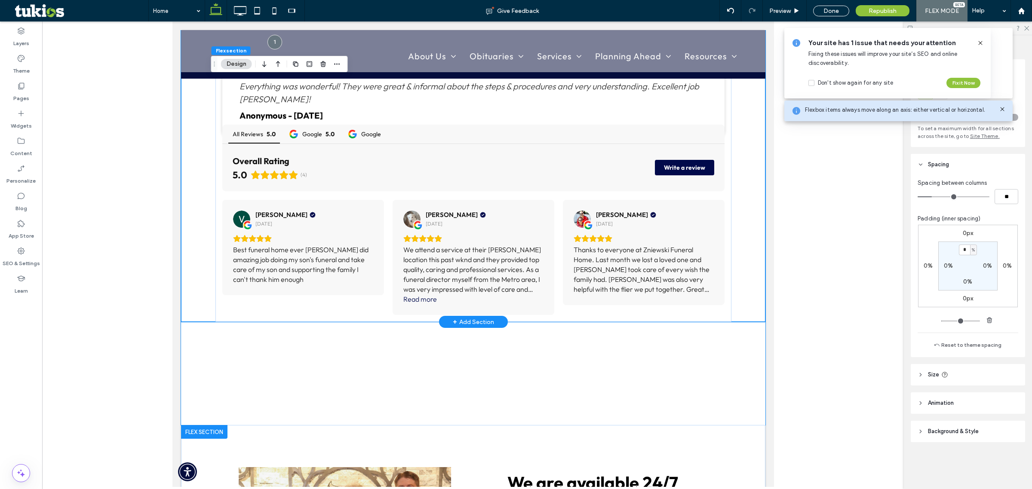
scroll to position [989, 0]
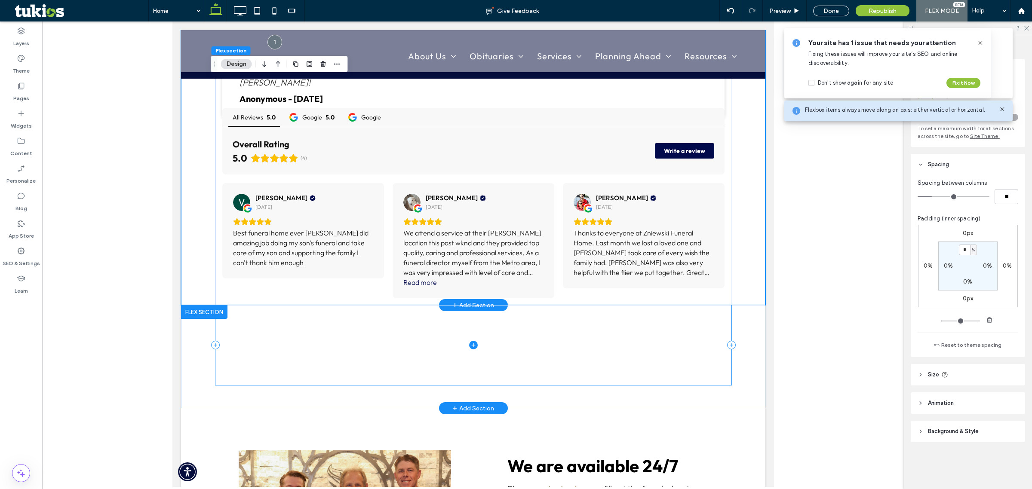
drag, startPoint x: 434, startPoint y: 381, endPoint x: 449, endPoint y: 365, distance: 21.6
click at [449, 365] on span at bounding box center [473, 345] width 516 height 80
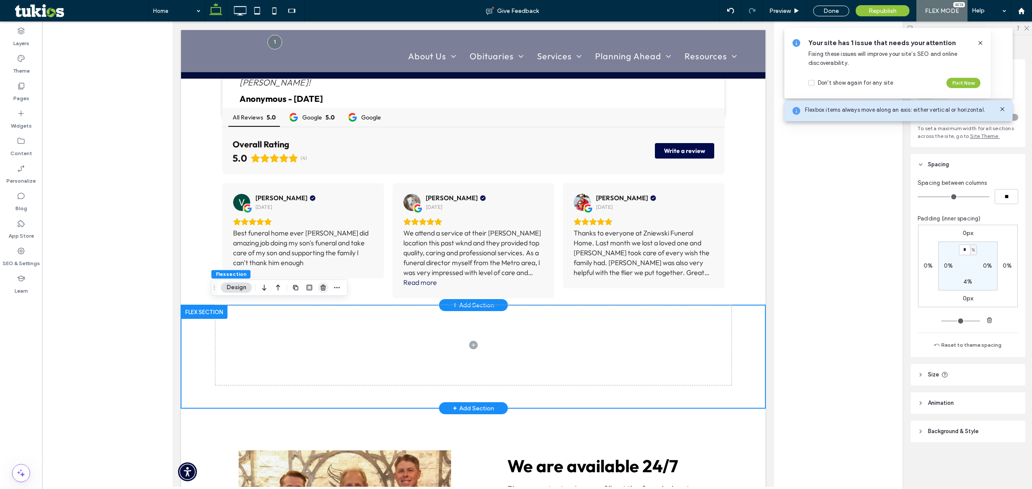
click at [321, 285] on icon "button" at bounding box center [323, 287] width 7 height 7
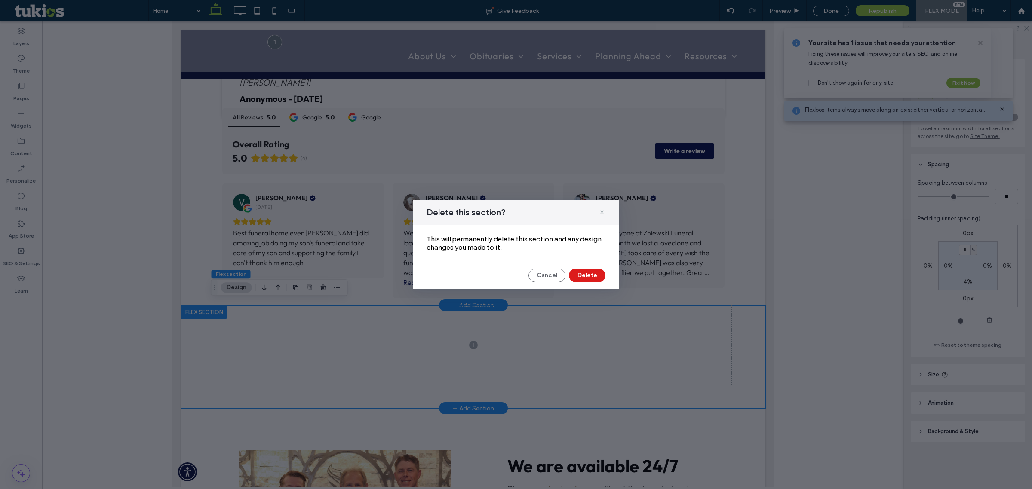
click at [603, 213] on icon at bounding box center [602, 212] width 7 height 7
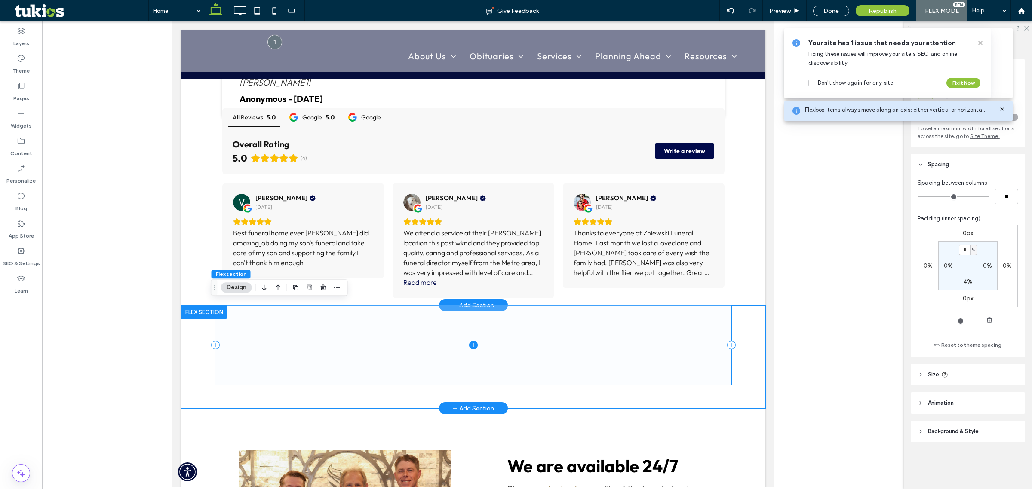
click at [275, 352] on span at bounding box center [473, 345] width 516 height 80
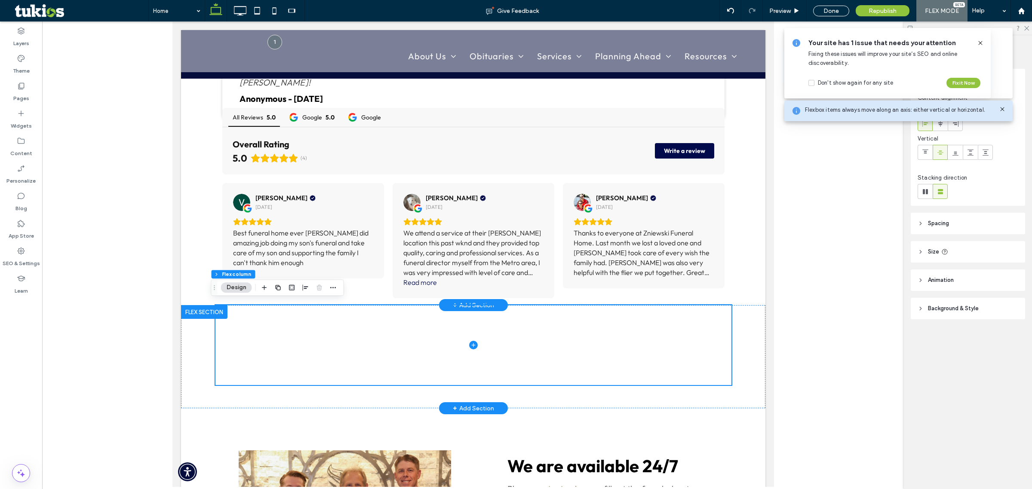
click at [205, 306] on div at bounding box center [204, 312] width 46 height 14
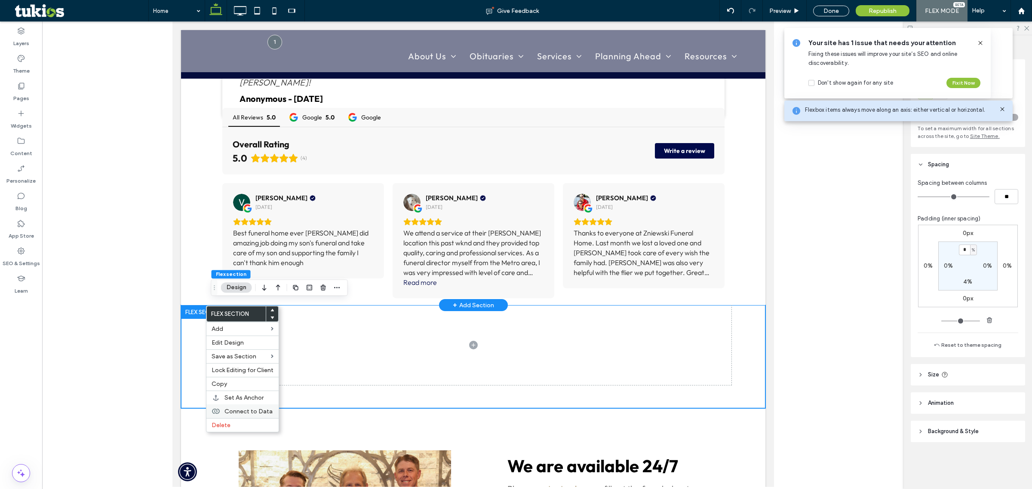
click at [224, 424] on div "Delete" at bounding box center [242, 425] width 72 height 14
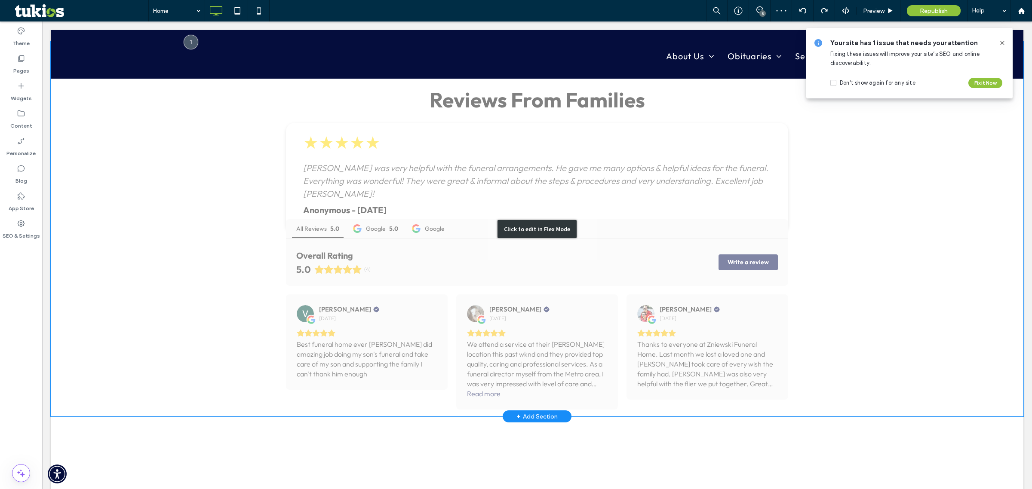
scroll to position [967, 0]
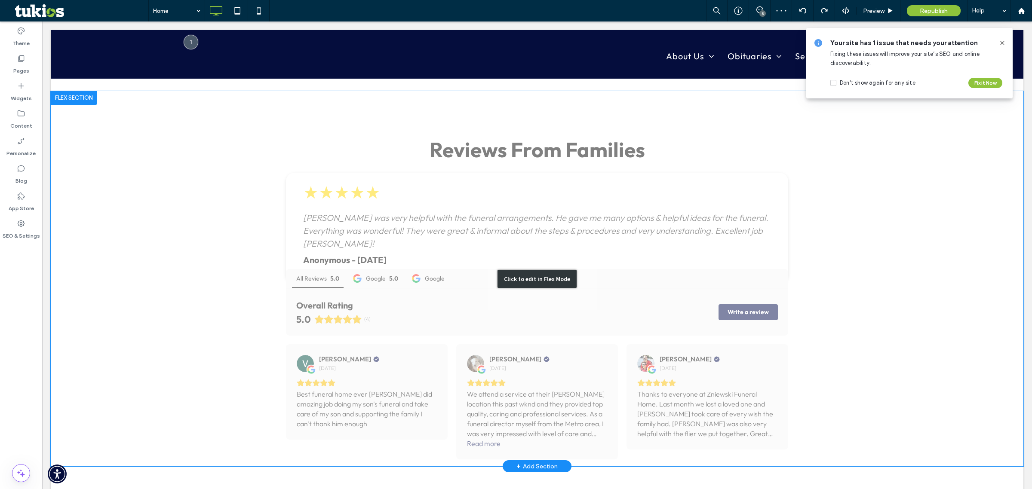
click at [562, 228] on div "Click to edit in Flex Mode" at bounding box center [537, 278] width 973 height 375
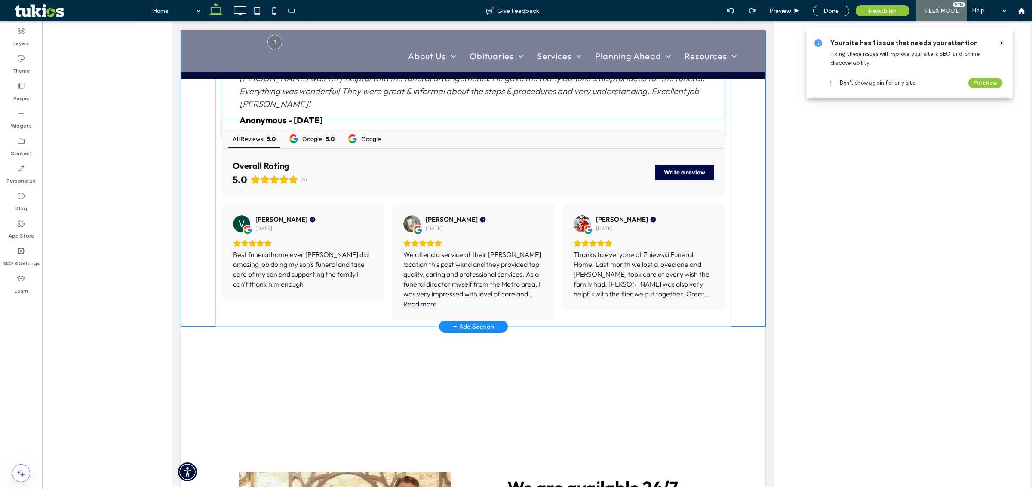
scroll to position [841, 0]
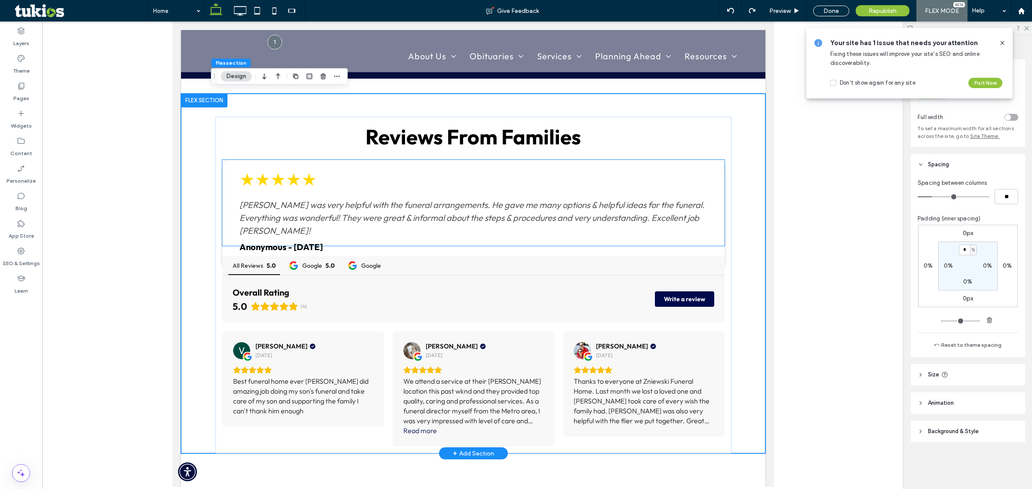
click at [563, 221] on div "Kevin was very helpful with the funeral arrangements. He gave me many options &…" at bounding box center [473, 218] width 468 height 39
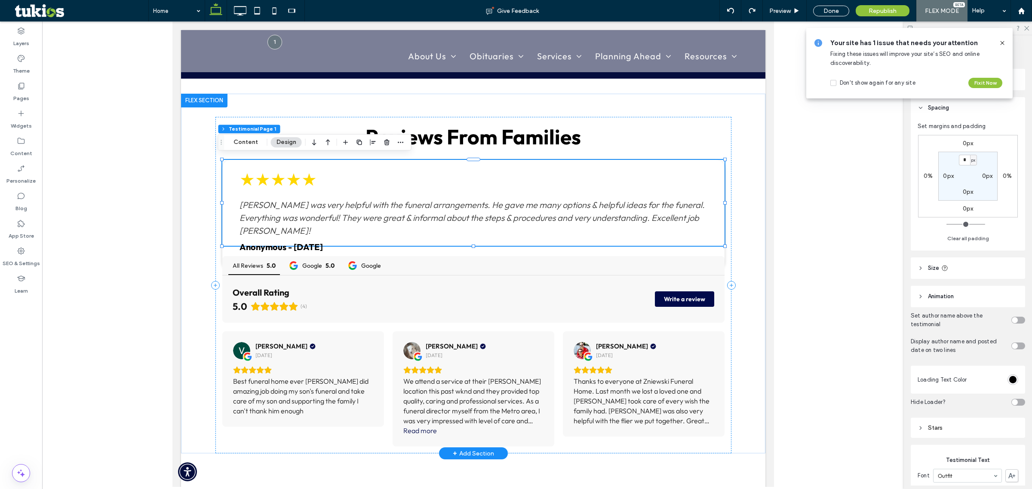
type input "**"
click at [964, 160] on input "*" at bounding box center [964, 160] width 11 height 11
type input "*"
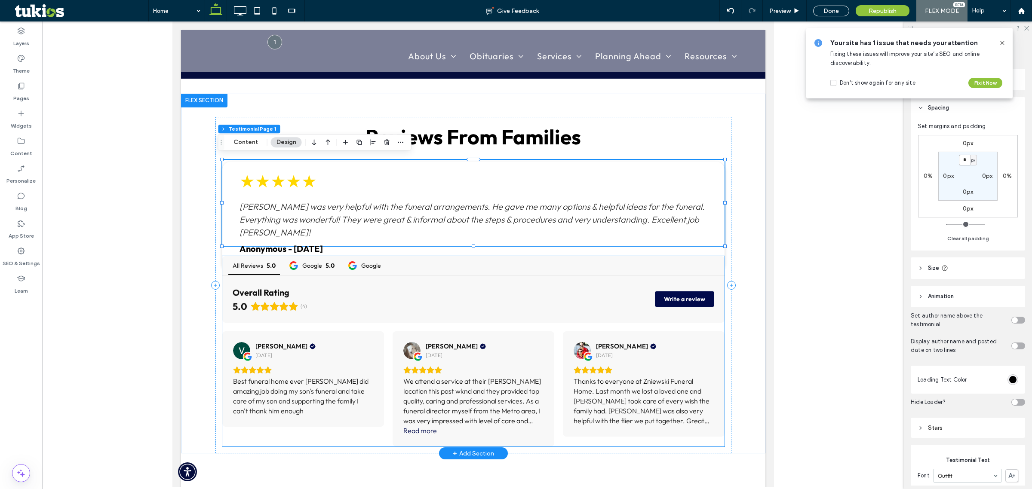
click at [393, 289] on div "Overall Rating 5.0 (4) Write a review" at bounding box center [473, 299] width 502 height 47
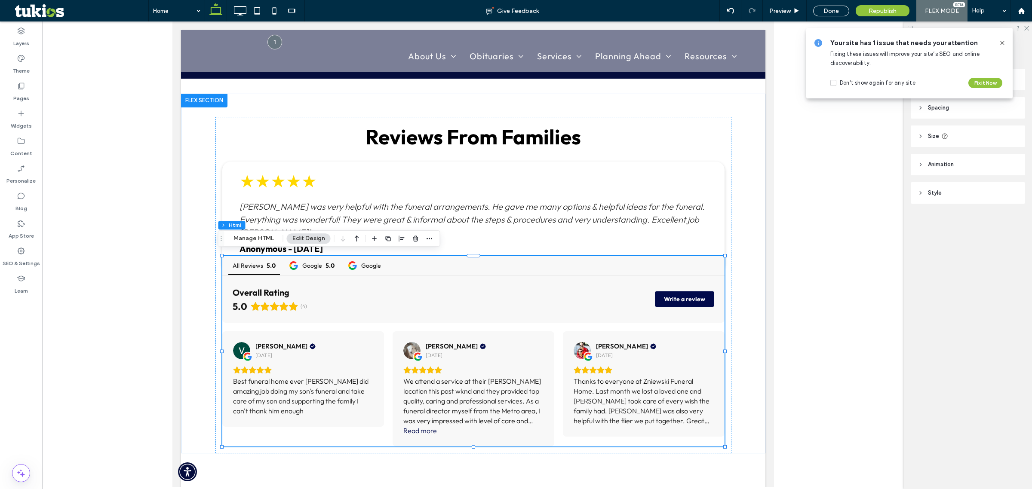
click at [1001, 46] on icon at bounding box center [1002, 43] width 7 height 7
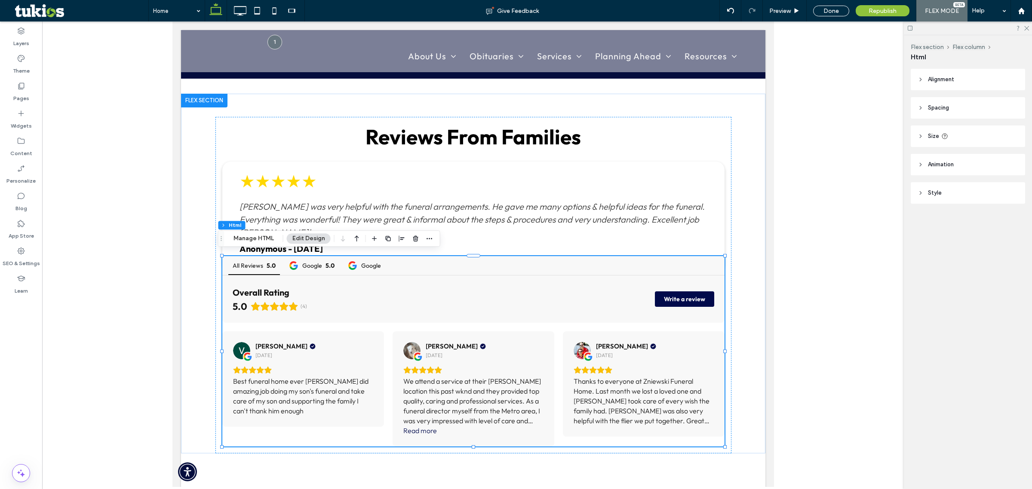
click at [945, 106] on span "Spacing" at bounding box center [938, 108] width 21 height 9
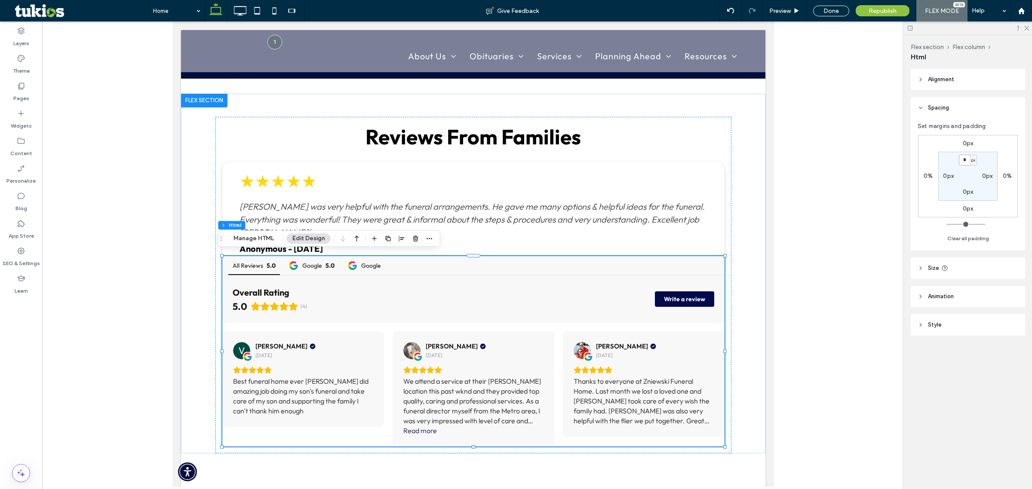
click at [965, 160] on input "*" at bounding box center [964, 160] width 11 height 11
type input "*"
click at [933, 230] on div "0px 0% 0px 0% * px 0px 0px 0px Clear all padding" at bounding box center [968, 187] width 101 height 113
drag, startPoint x: 826, startPoint y: 13, endPoint x: 696, endPoint y: 309, distance: 323.1
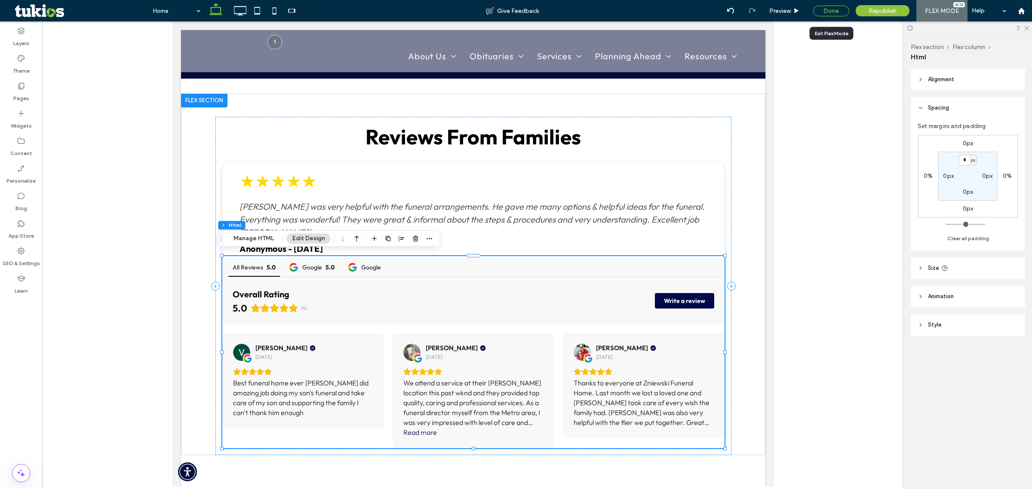
click at [826, 13] on div "Done" at bounding box center [831, 11] width 36 height 11
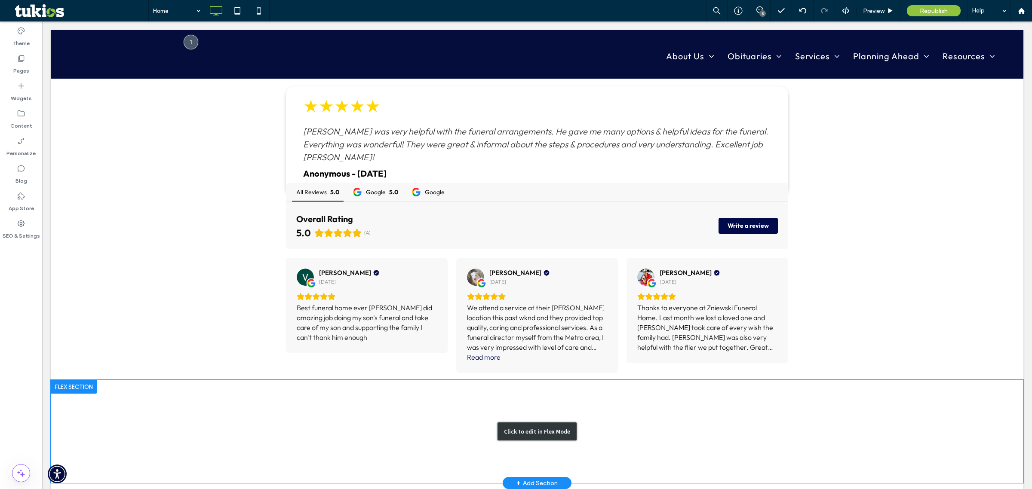
scroll to position [948, 0]
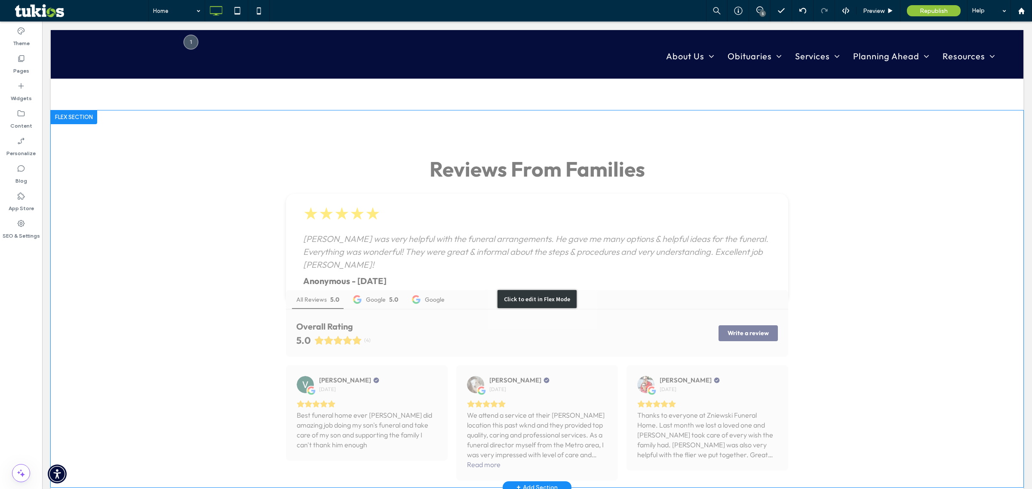
click at [615, 248] on div "Click to edit in Flex Mode" at bounding box center [537, 298] width 973 height 377
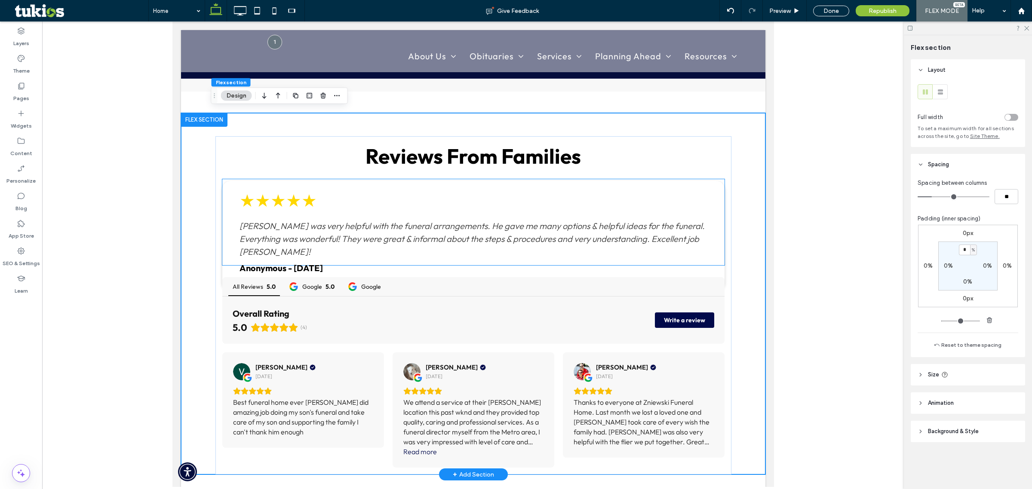
click at [565, 235] on div "Kevin was very helpful with the funeral arrangements. He gave me many options &…" at bounding box center [473, 239] width 468 height 39
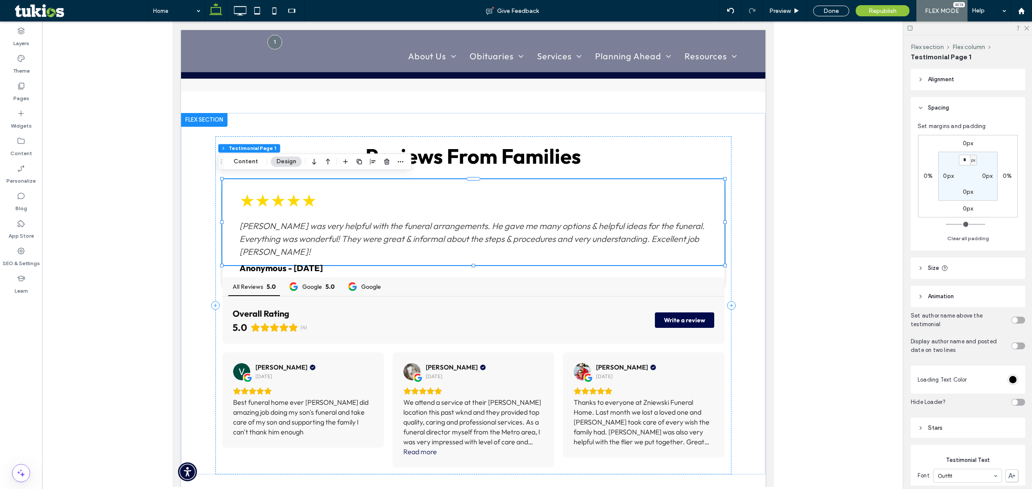
click at [963, 193] on label "0px" at bounding box center [968, 191] width 11 height 7
type input "*"
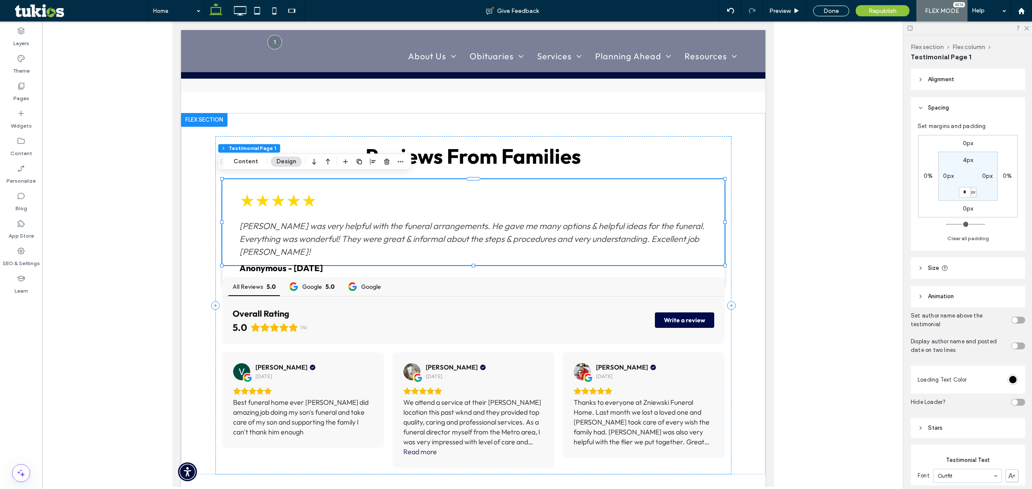
type input "*"
click at [422, 302] on div "Overall Rating 5.0 (4) Write a review" at bounding box center [473, 320] width 502 height 47
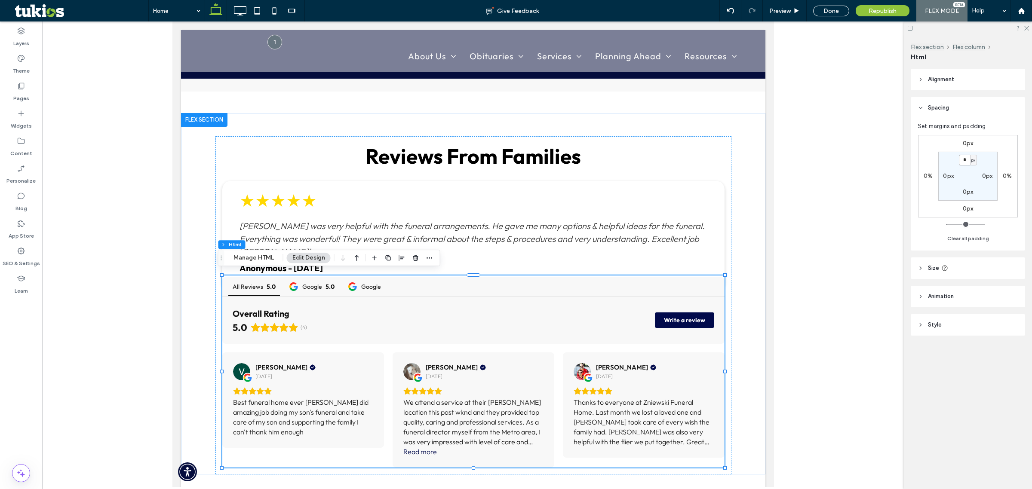
click at [965, 160] on input "*" at bounding box center [964, 160] width 11 height 11
type input "*"
type input "**"
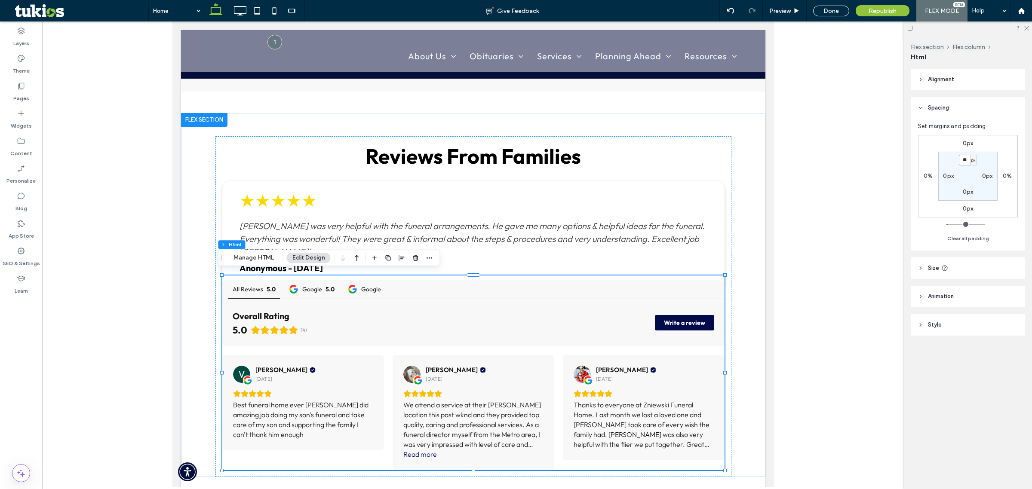
type input "*"
type input "**"
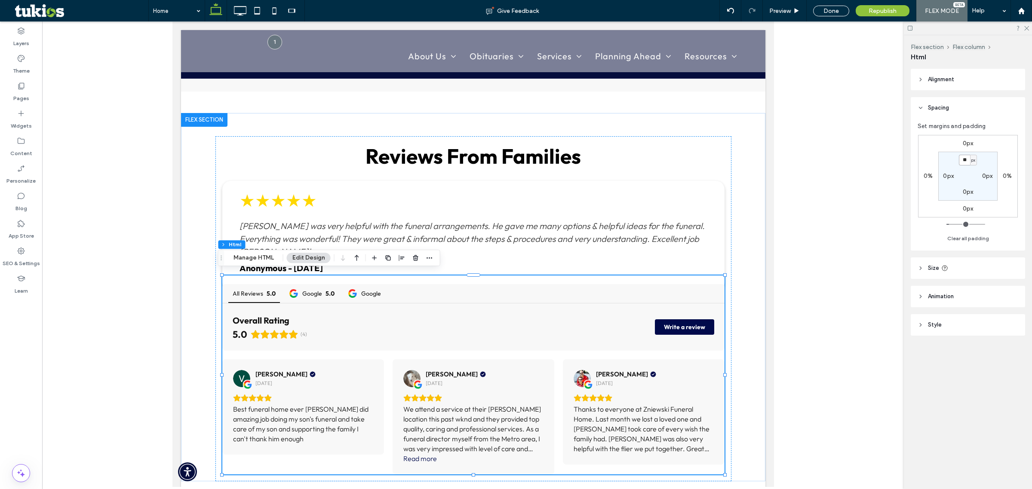
type input "*"
type input "**"
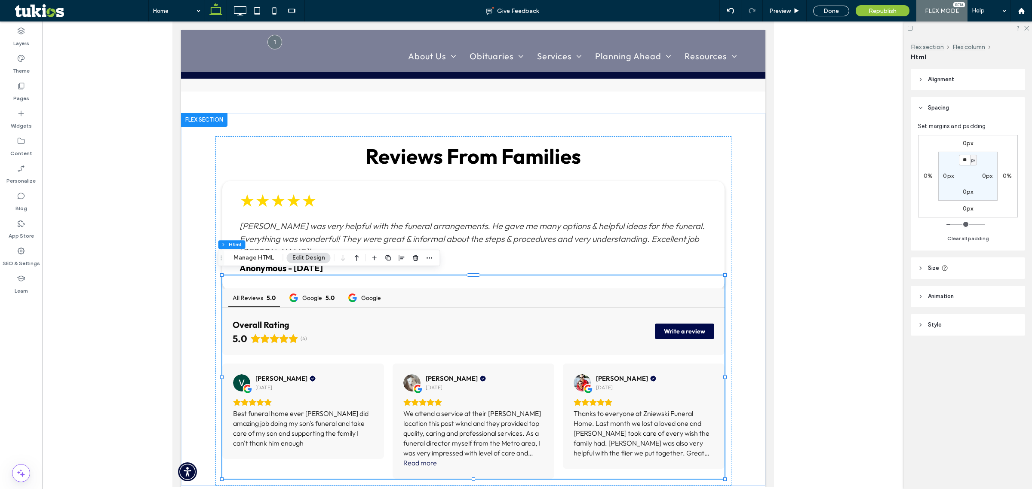
click at [915, 239] on div "Set margins and padding 0px 0% 0px 0% ** px 0px 0px 0px Clear all padding" at bounding box center [968, 185] width 114 height 132
drag, startPoint x: 835, startPoint y: 13, endPoint x: 752, endPoint y: 117, distance: 132.6
click at [835, 13] on div "Done" at bounding box center [831, 11] width 36 height 11
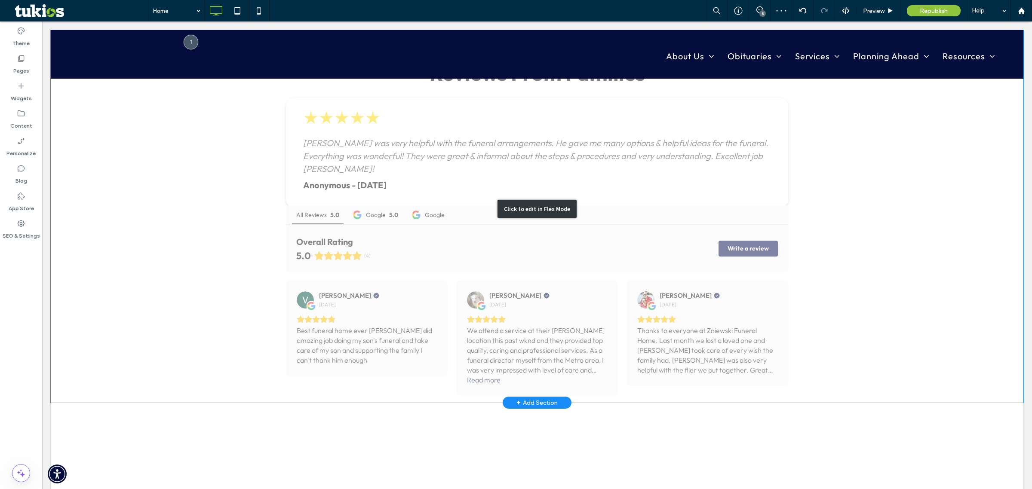
scroll to position [1144, 0]
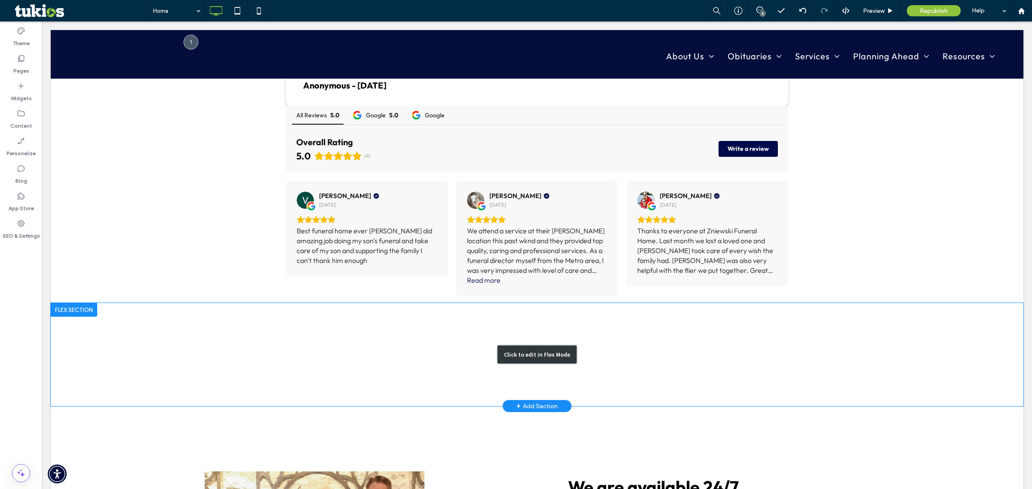
click at [158, 351] on div "Click to edit in Flex Mode" at bounding box center [537, 354] width 973 height 103
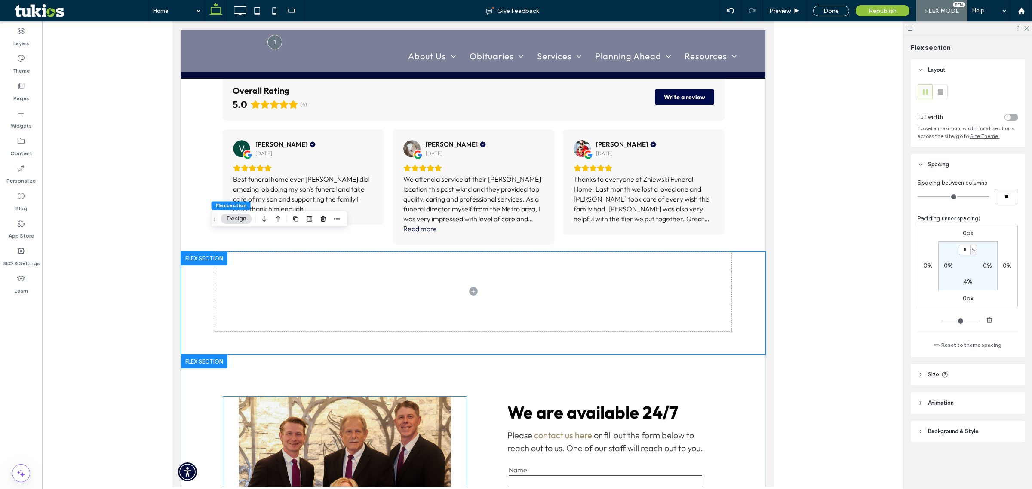
scroll to position [1111, 0]
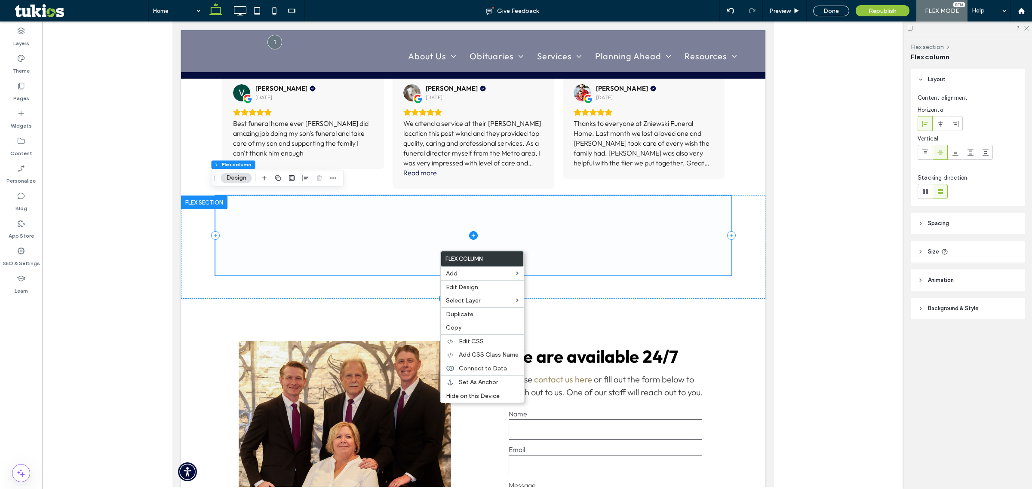
click at [341, 248] on span at bounding box center [473, 236] width 516 height 80
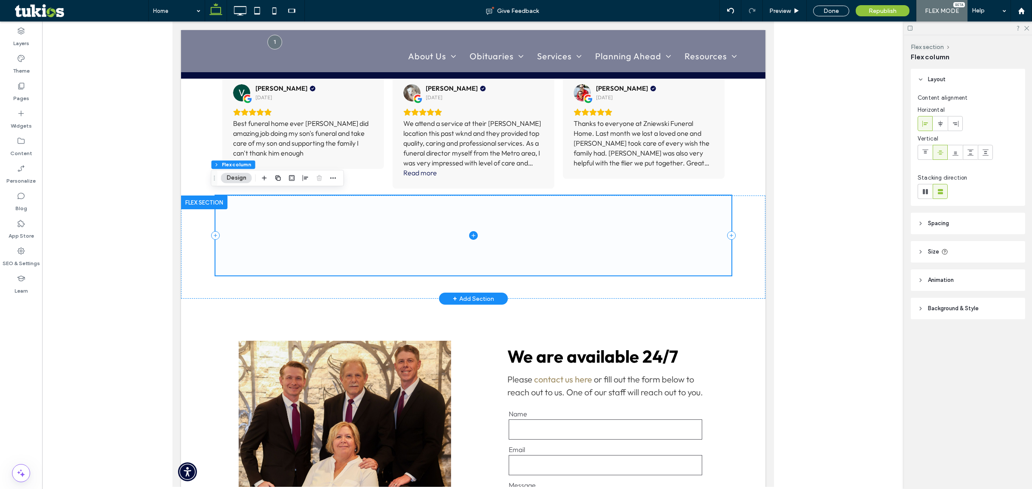
click at [600, 243] on span at bounding box center [473, 236] width 516 height 80
click at [806, 292] on div at bounding box center [473, 254] width 862 height 466
click at [469, 231] on icon at bounding box center [473, 235] width 9 height 9
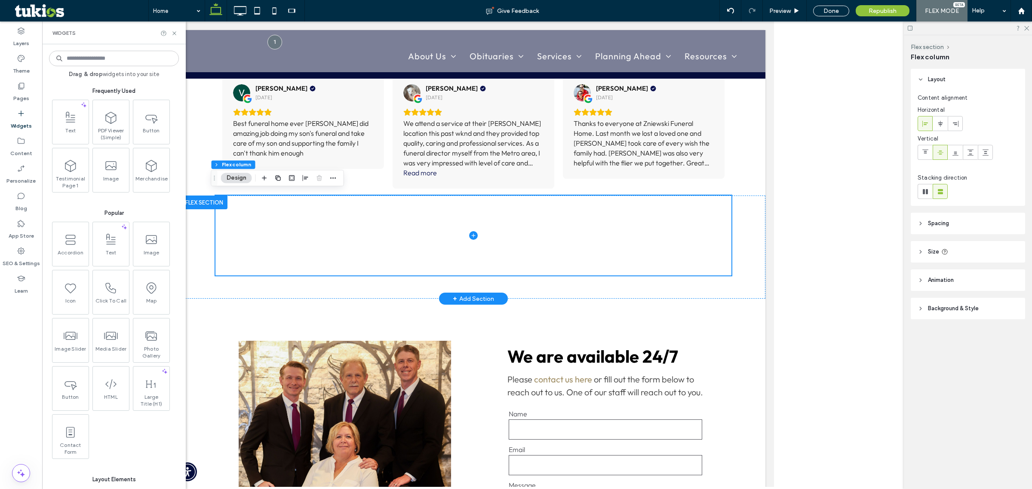
click at [205, 198] on div at bounding box center [204, 203] width 46 height 14
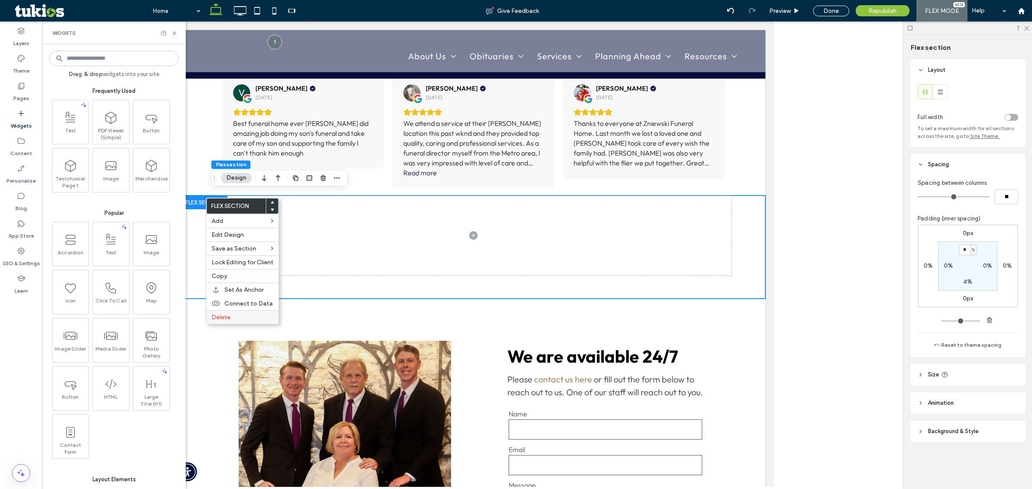
click at [244, 321] on label "Delete" at bounding box center [243, 317] width 62 height 7
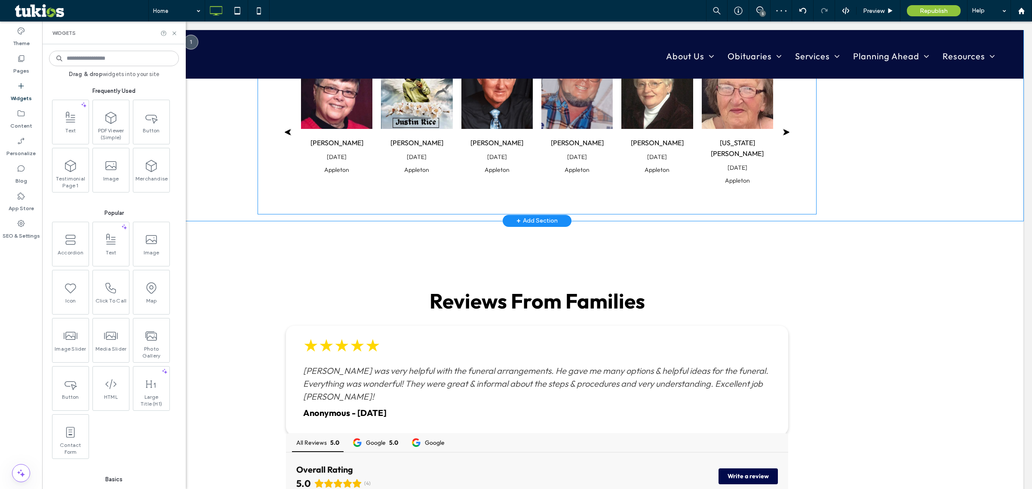
scroll to position [735, 0]
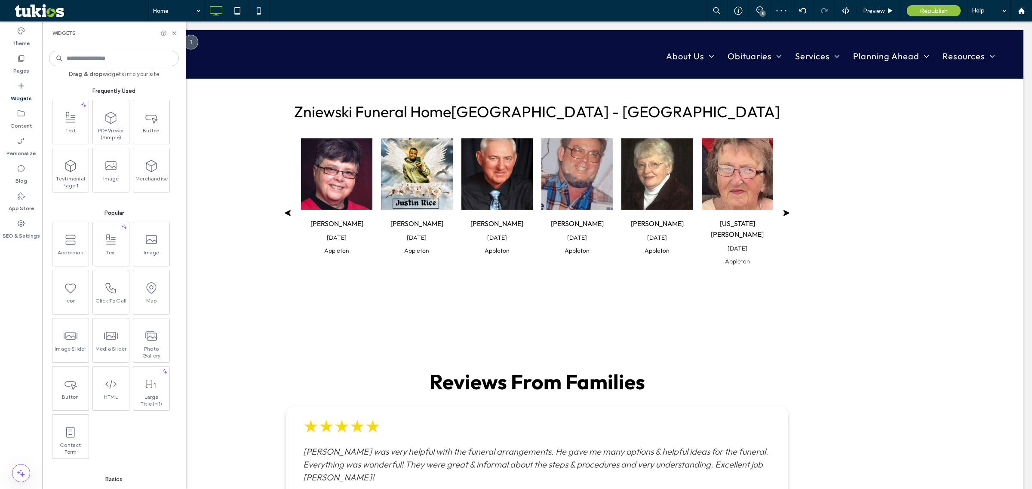
click at [173, 37] on div "Widgets" at bounding box center [114, 32] width 144 height 23
click at [171, 31] on icon at bounding box center [174, 33] width 6 height 6
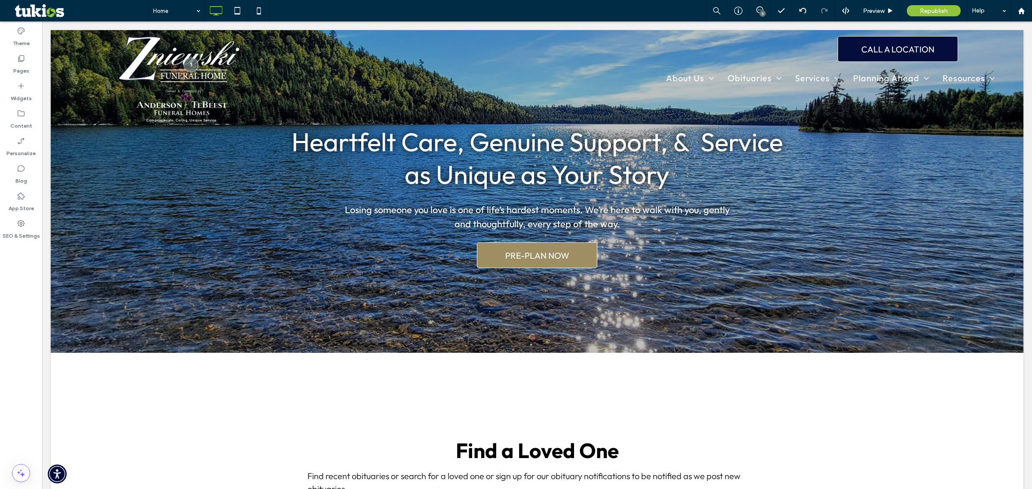
scroll to position [0, 0]
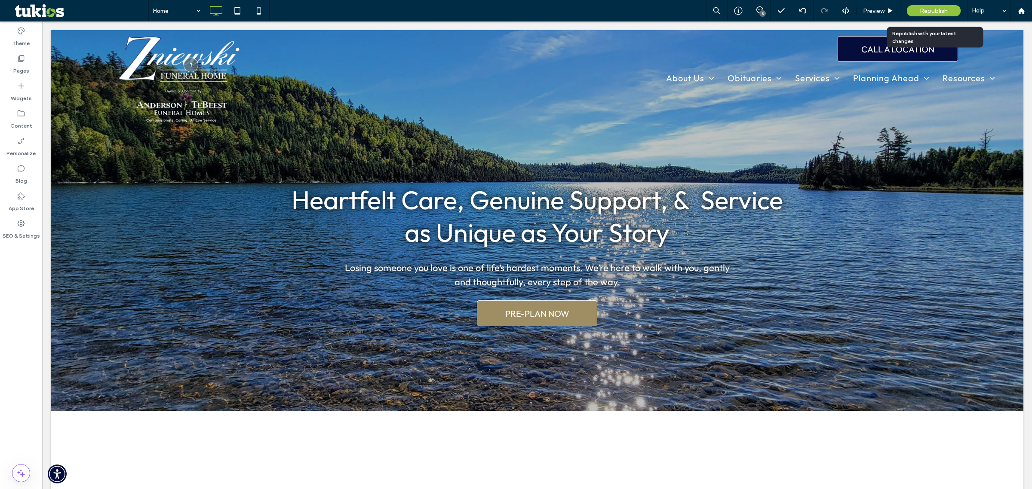
click at [923, 14] on div "Republish" at bounding box center [934, 10] width 54 height 11
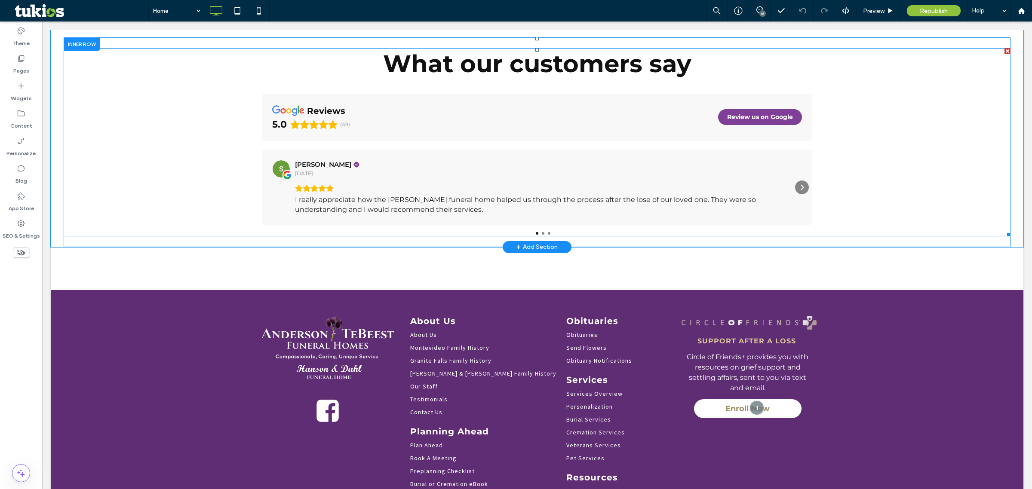
scroll to position [3816, 0]
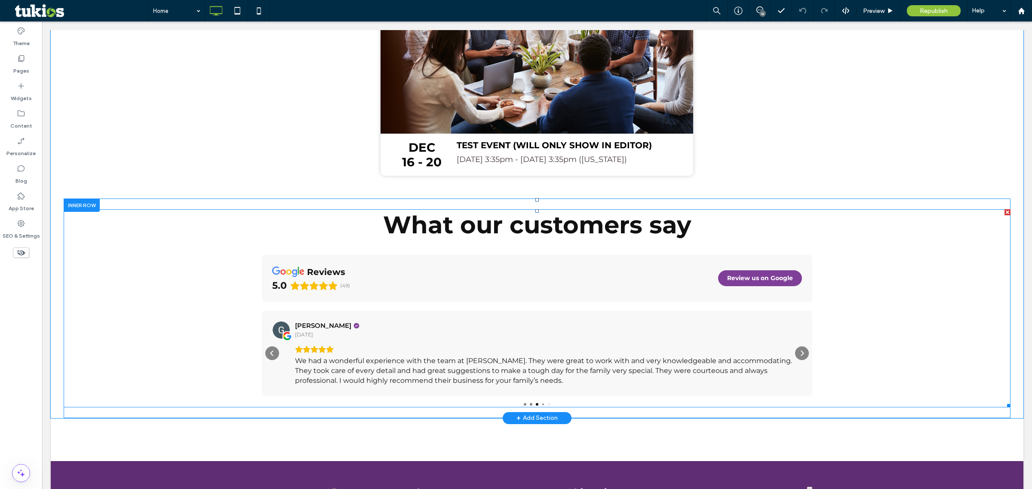
click at [323, 244] on span at bounding box center [537, 308] width 947 height 198
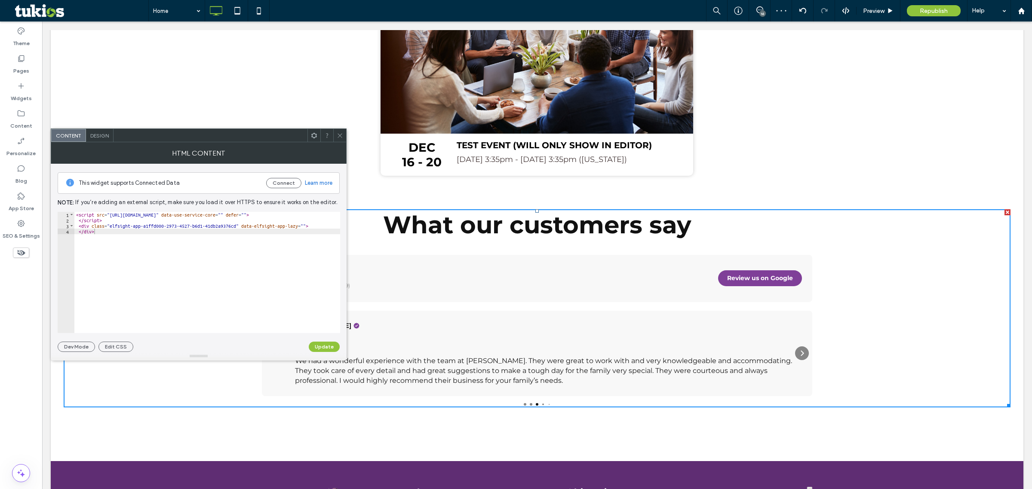
click at [341, 136] on icon at bounding box center [340, 135] width 6 height 6
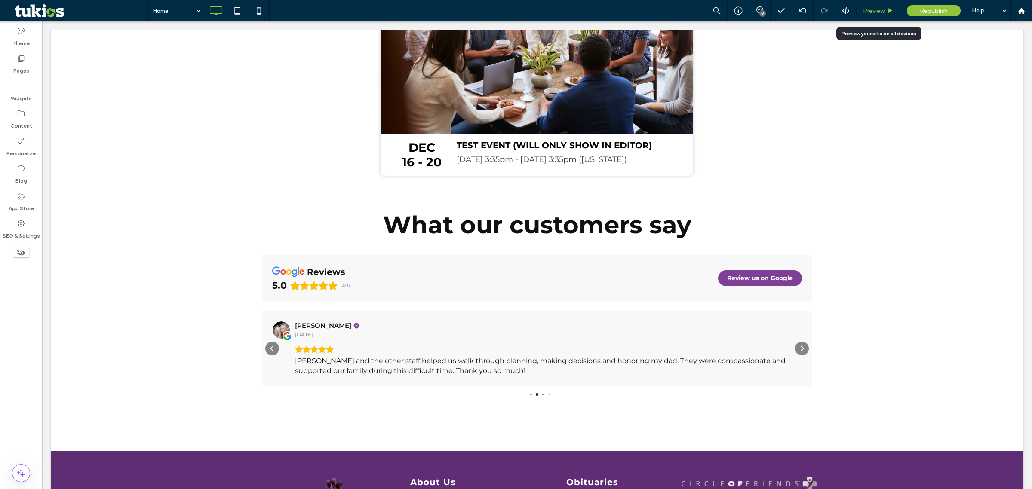
click at [886, 15] on div "Preview" at bounding box center [878, 10] width 44 height 21
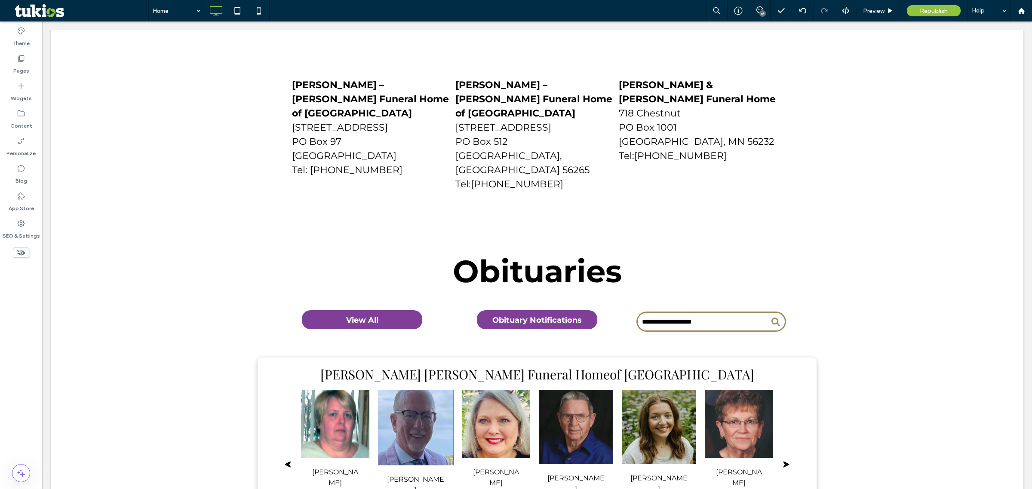
scroll to position [0, 0]
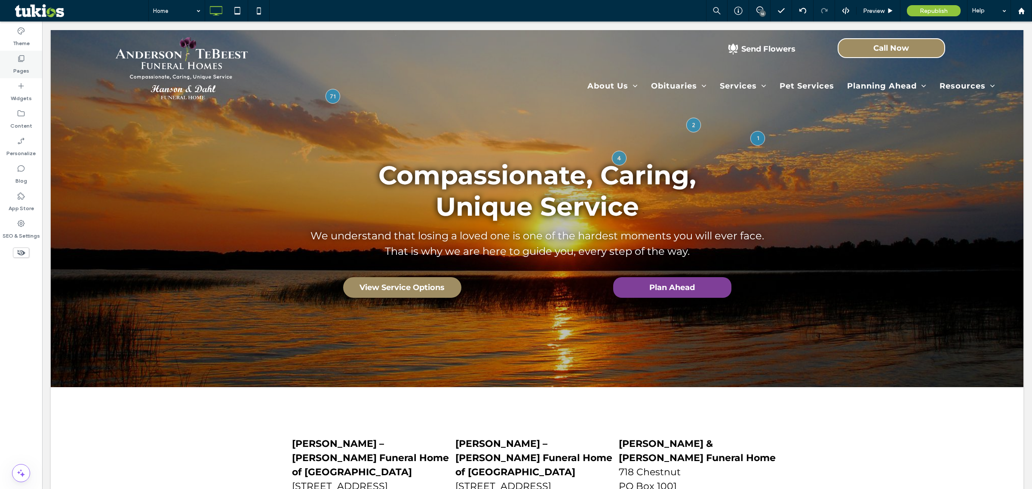
click at [27, 67] on label "Pages" at bounding box center [21, 69] width 16 height 12
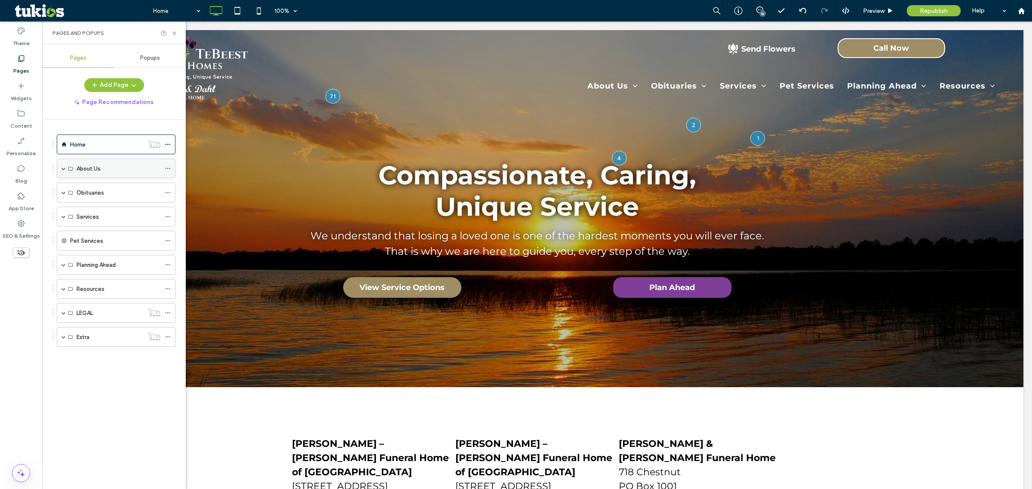
click at [59, 169] on div "About Us" at bounding box center [116, 169] width 119 height 20
click at [66, 166] on div "About Us" at bounding box center [116, 169] width 119 height 20
click at [65, 168] on span at bounding box center [63, 168] width 4 height 4
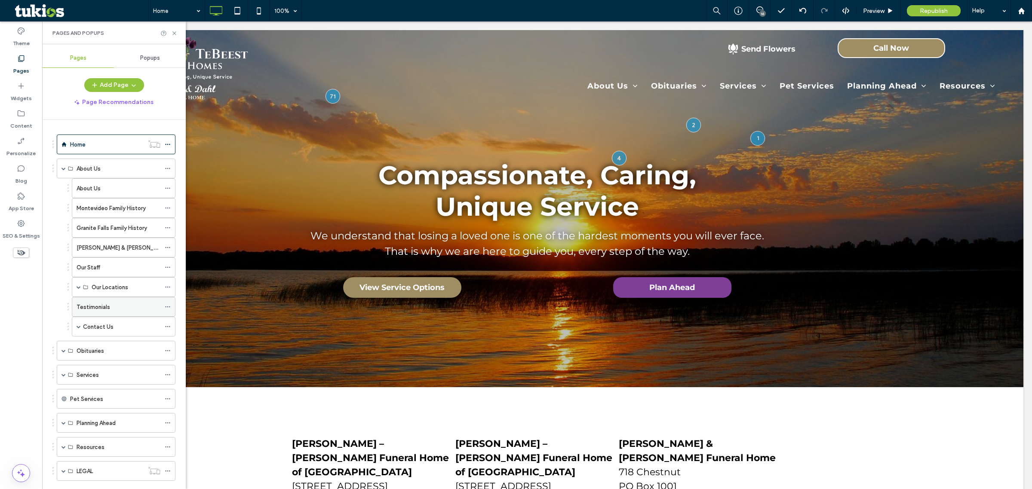
click at [122, 309] on div "Testimonials" at bounding box center [119, 307] width 84 height 9
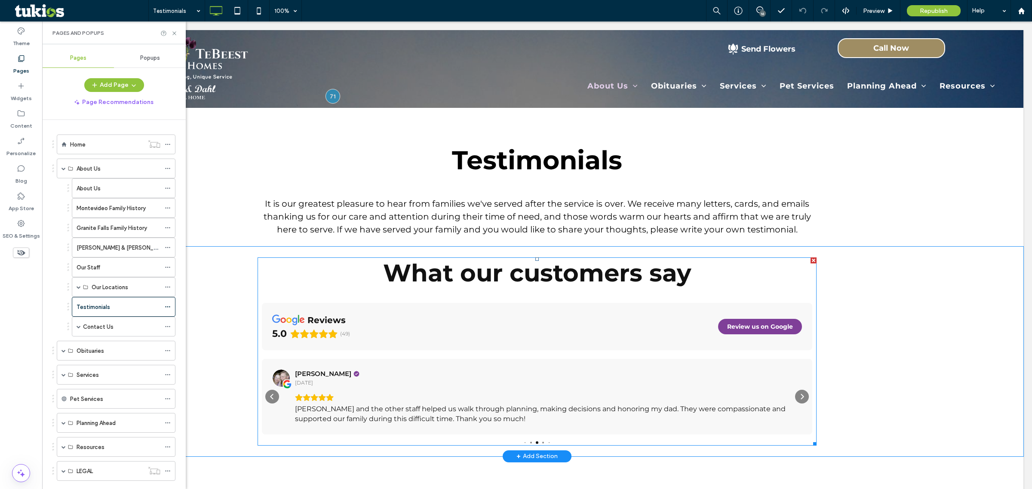
click at [289, 278] on span at bounding box center [537, 352] width 559 height 188
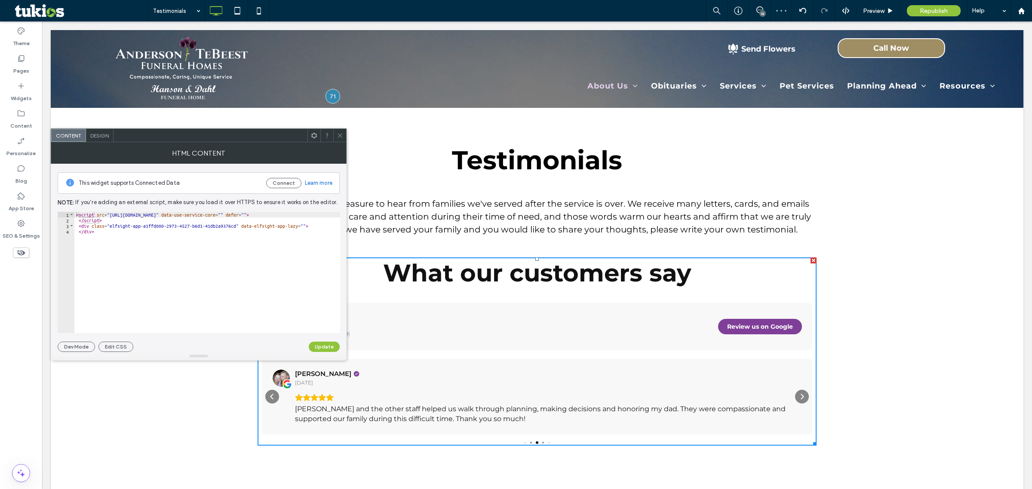
click at [343, 138] on div at bounding box center [339, 135] width 13 height 13
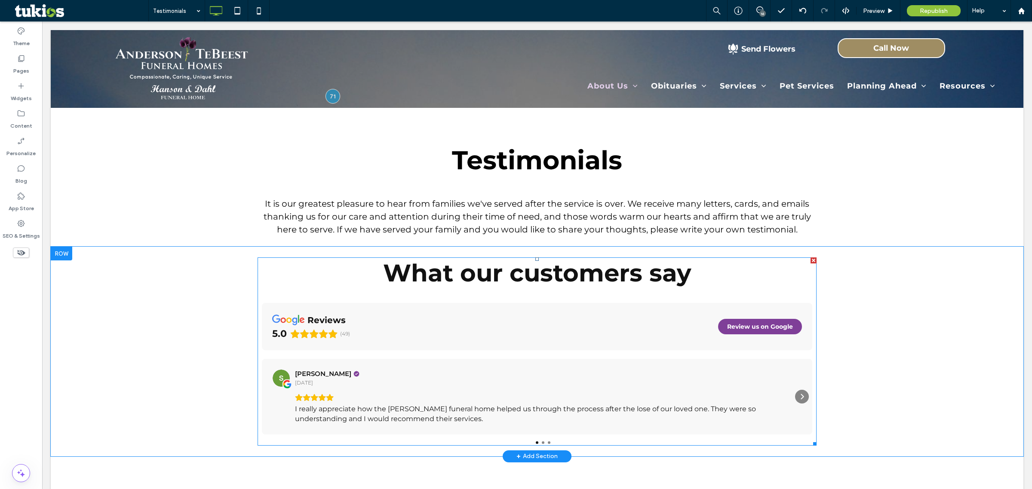
click at [623, 345] on span at bounding box center [537, 352] width 559 height 188
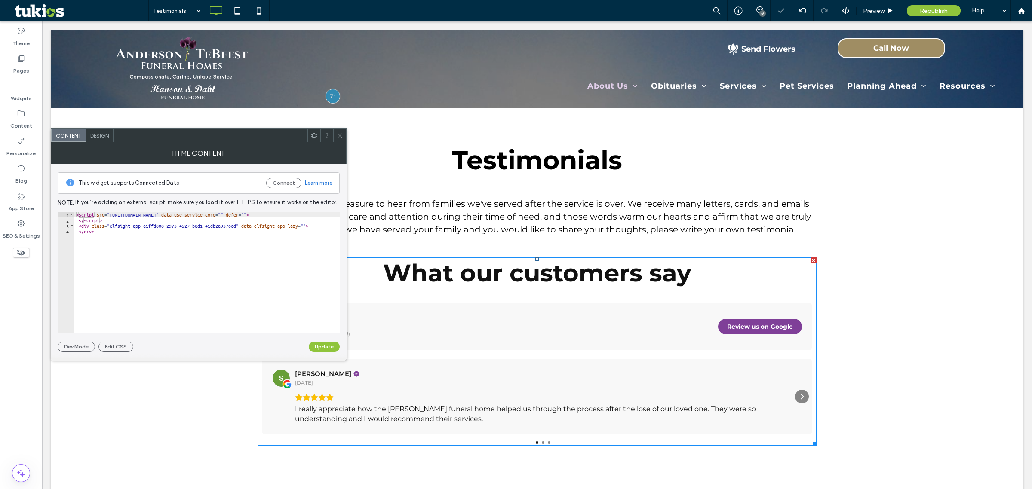
click at [311, 134] on icon at bounding box center [314, 135] width 6 height 6
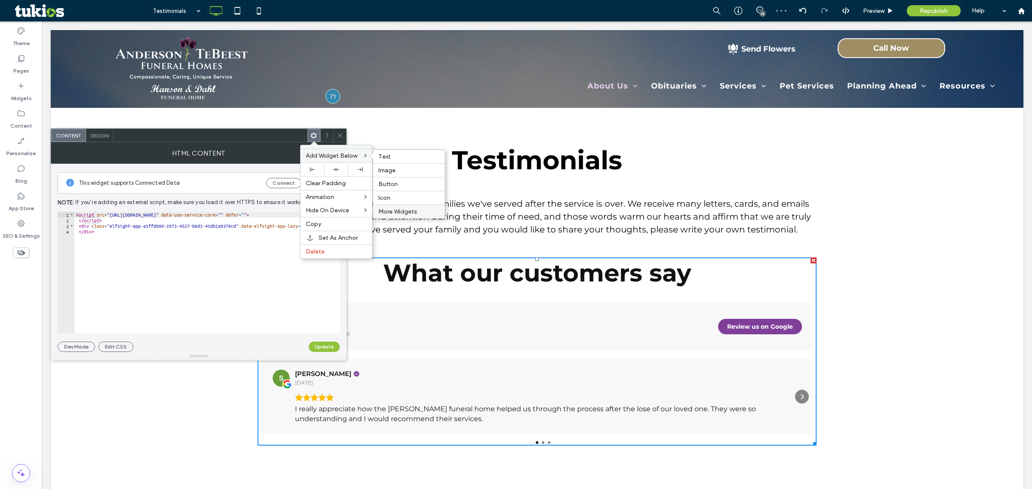
click at [408, 211] on span "More Widgets" at bounding box center [397, 211] width 39 height 7
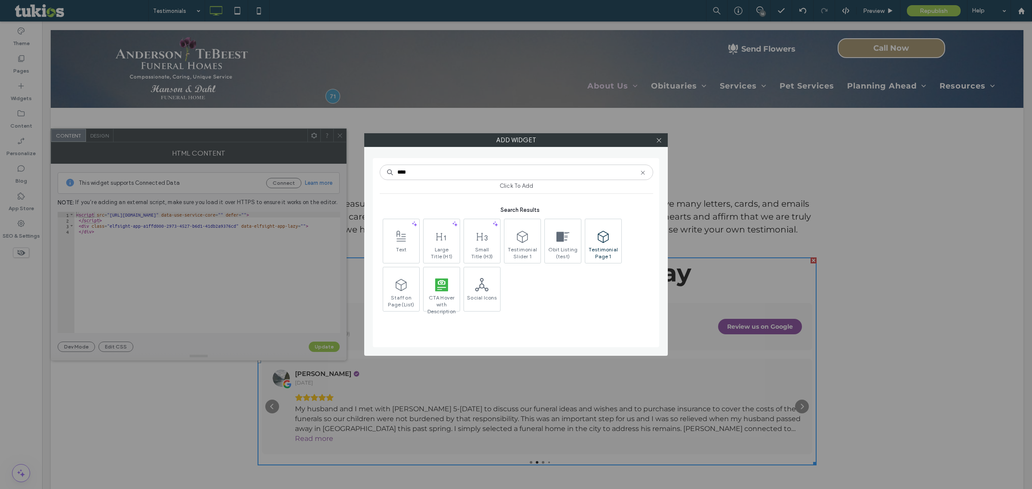
type input "****"
click at [612, 245] on span at bounding box center [603, 236] width 36 height 19
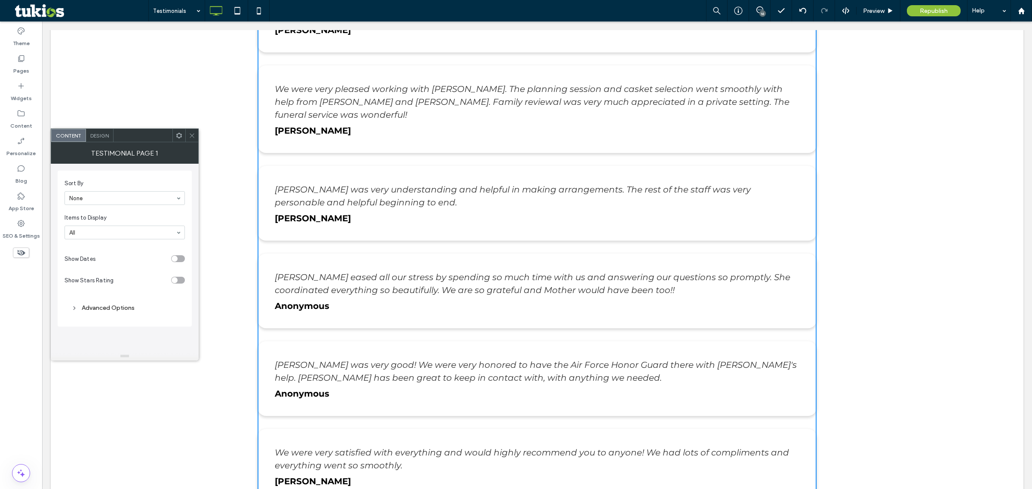
scroll to position [2096, 0]
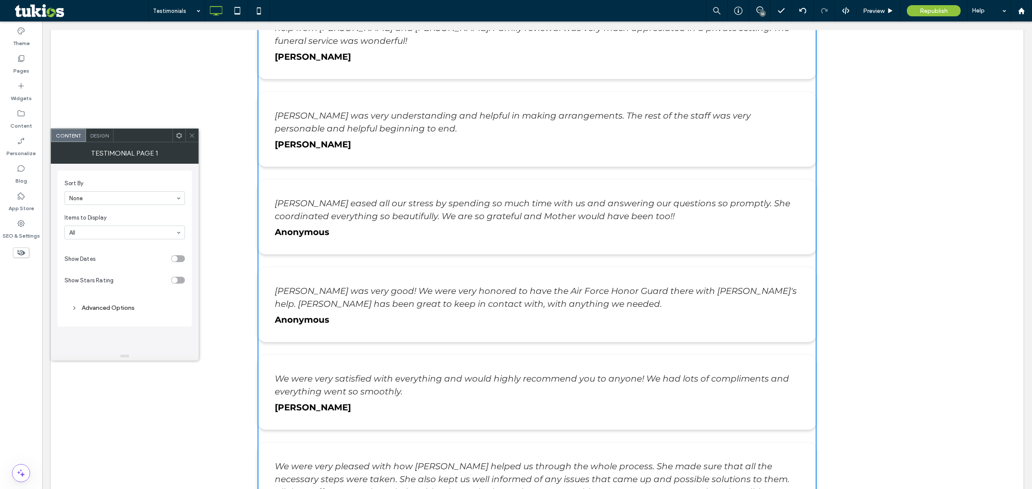
click at [170, 241] on section "Items to Display All" at bounding box center [124, 226] width 120 height 34
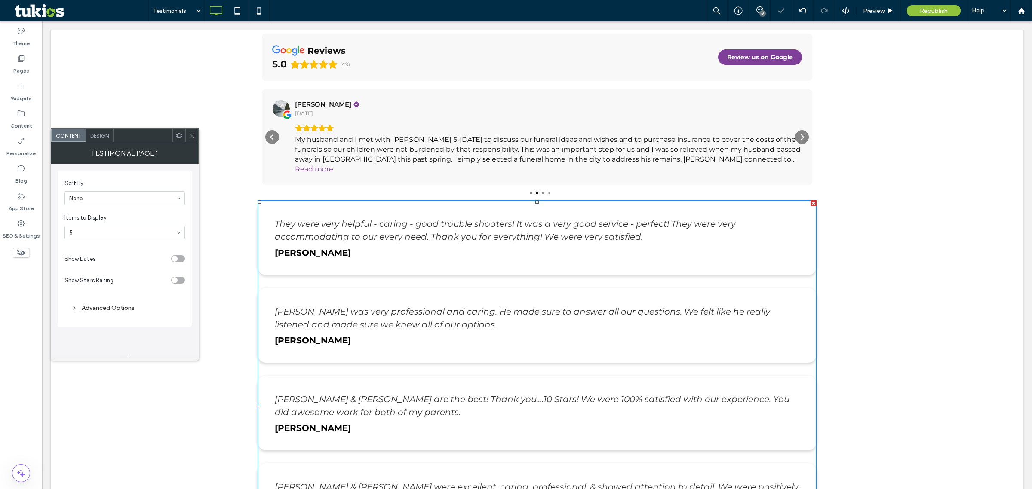
scroll to position [223, 0]
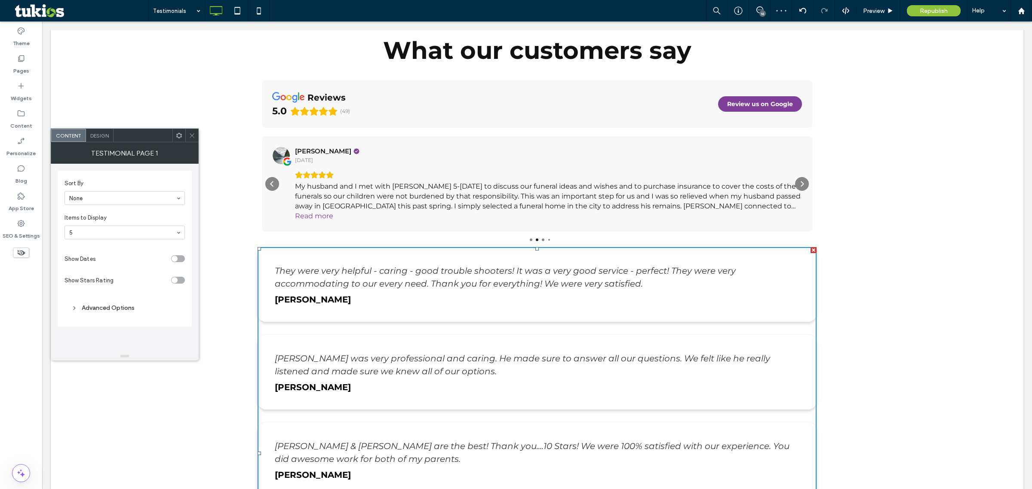
click at [635, 177] on div "Rating: 5.0 out of 5" at bounding box center [548, 175] width 506 height 8
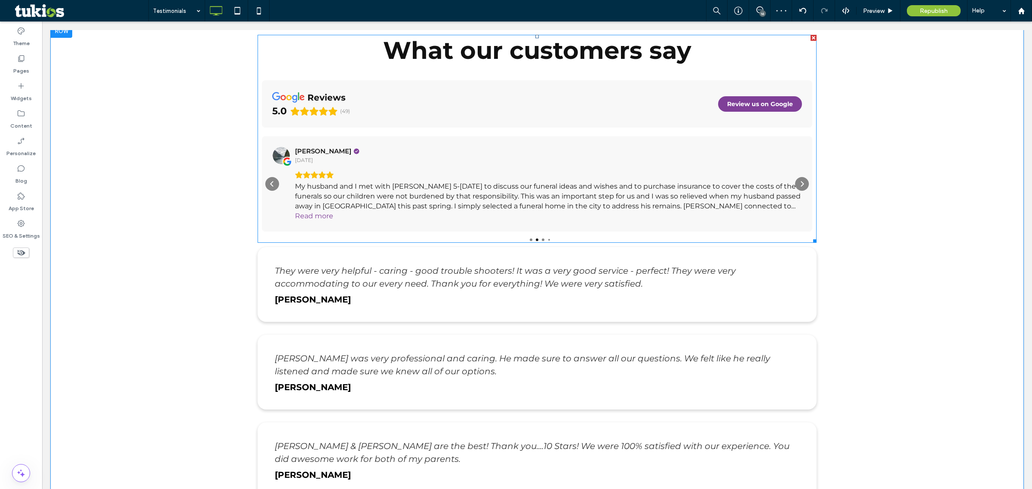
drag, startPoint x: 809, startPoint y: 37, endPoint x: 851, endPoint y: 59, distance: 46.9
click at [810, 37] on div at bounding box center [813, 38] width 6 height 6
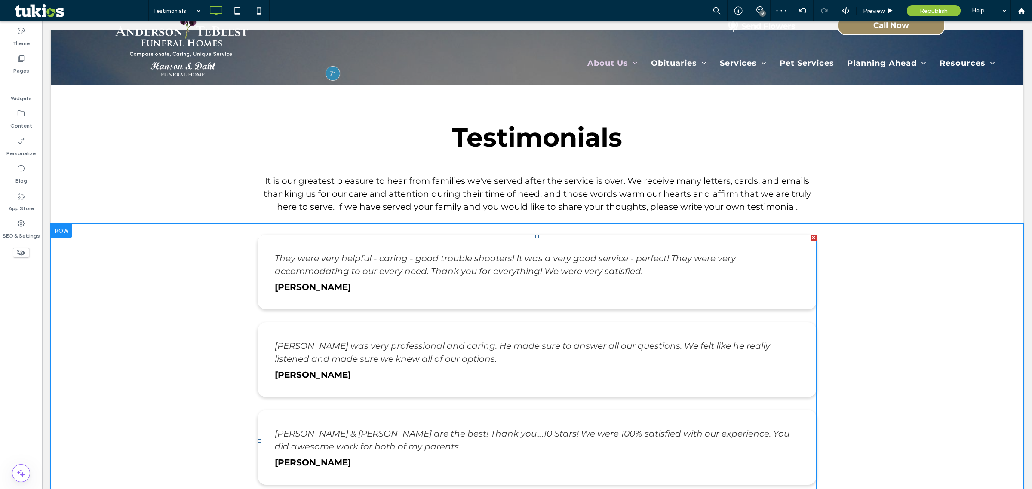
scroll to position [8, 0]
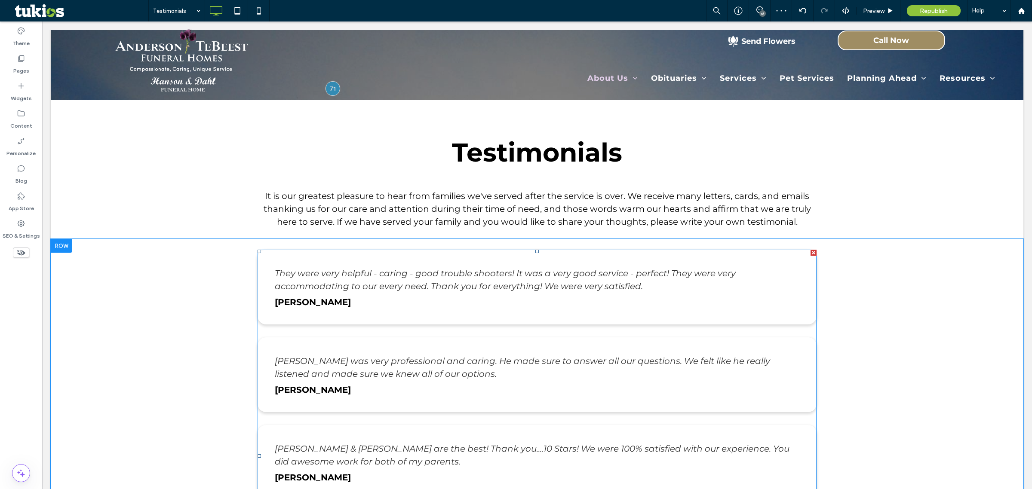
click at [478, 339] on div "[PERSON_NAME] was very professional and caring. He made sure to answer all our …" at bounding box center [537, 375] width 559 height 75
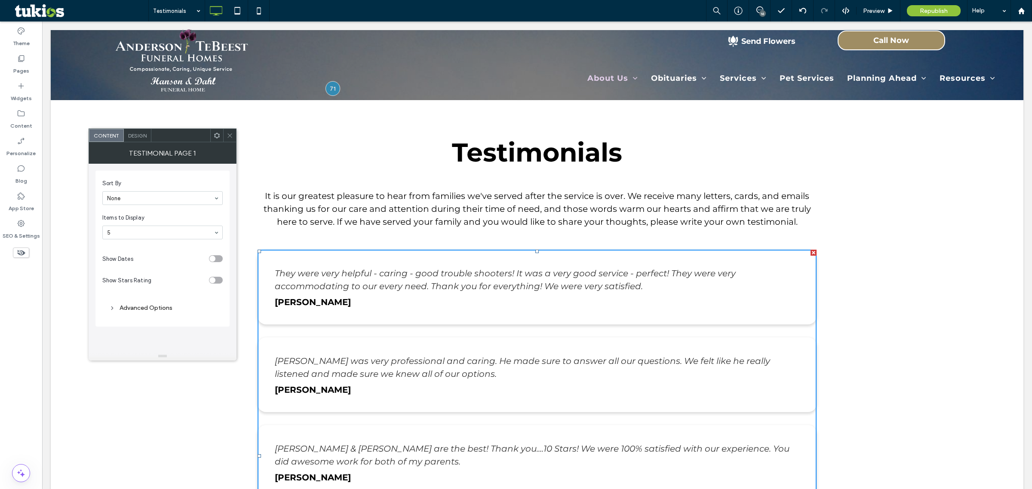
click at [214, 279] on div "toggle" at bounding box center [212, 280] width 6 height 6
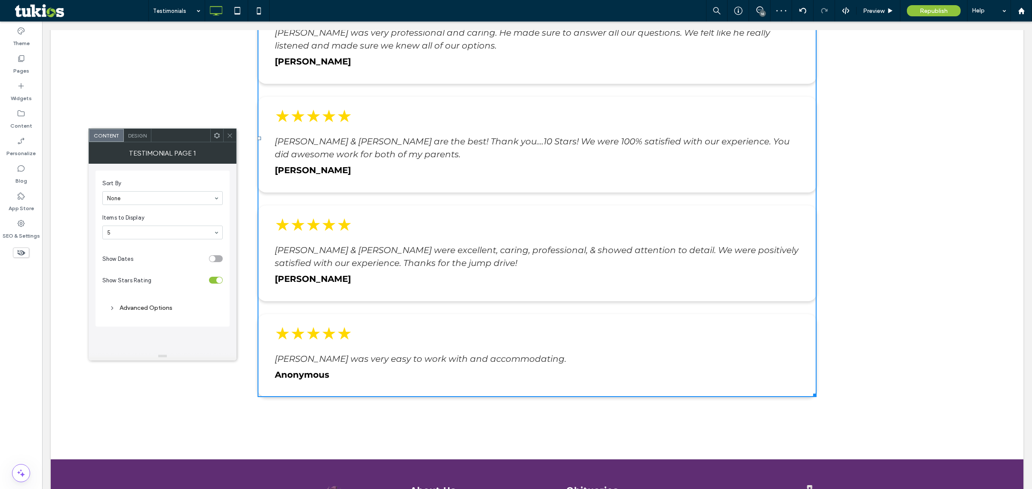
scroll to position [330, 0]
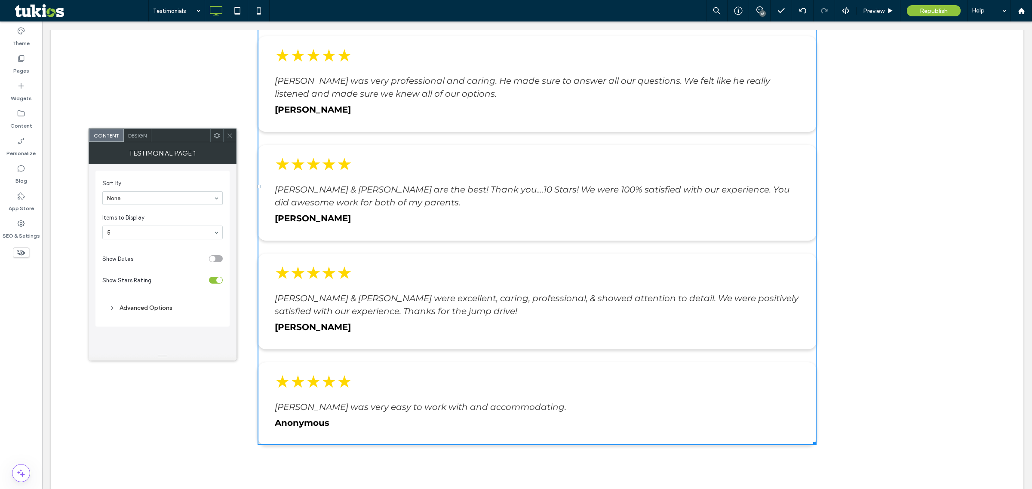
click at [214, 256] on div "toggle" at bounding box center [216, 258] width 14 height 7
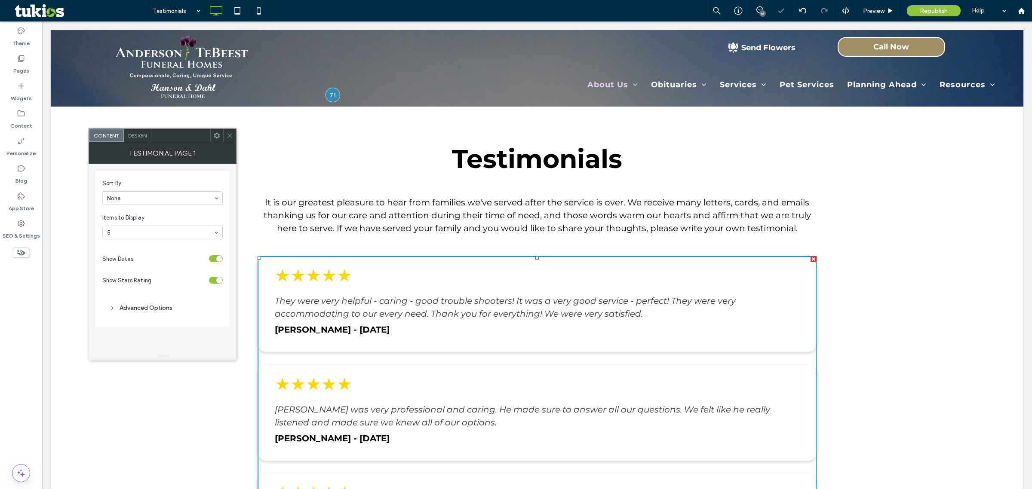
scroll to position [0, 0]
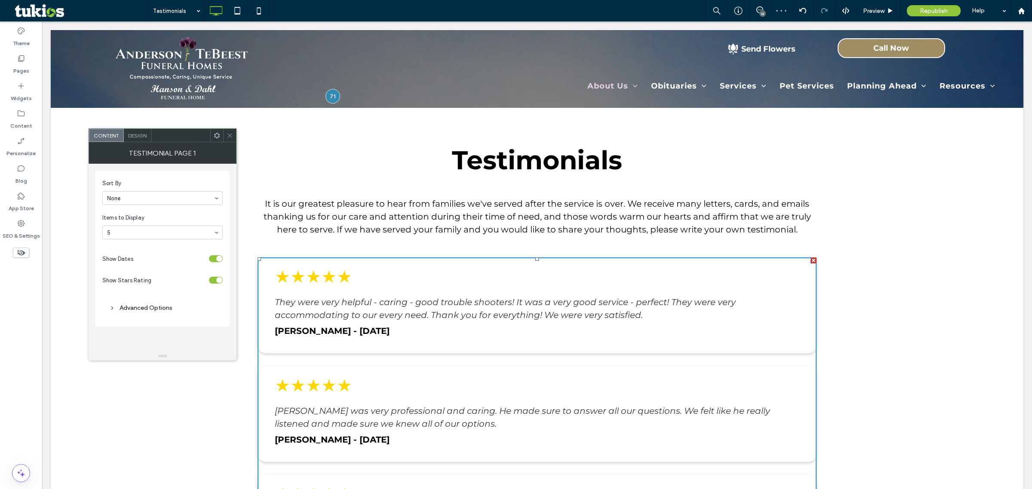
click at [129, 304] on div "Advanced Options" at bounding box center [162, 308] width 107 height 12
click at [231, 140] on span at bounding box center [230, 135] width 6 height 13
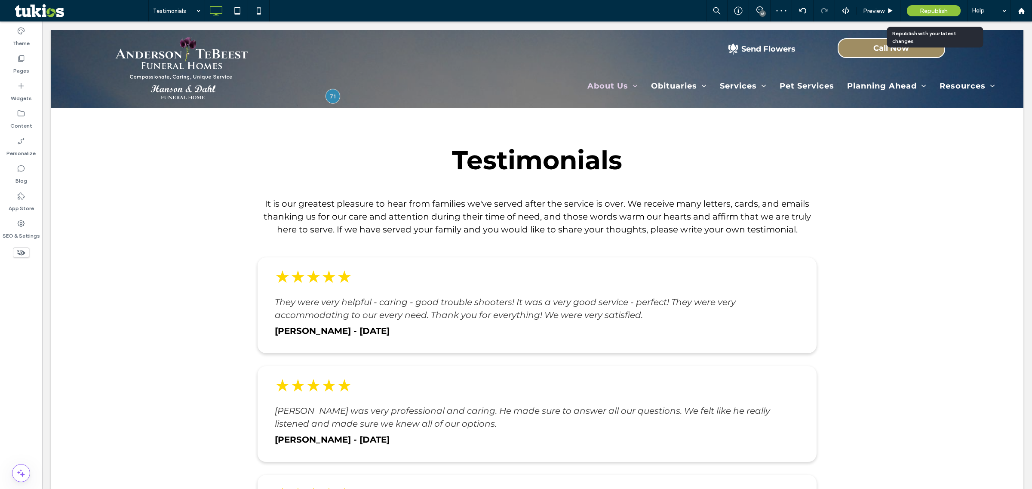
click at [927, 14] on span "Republish" at bounding box center [934, 10] width 28 height 7
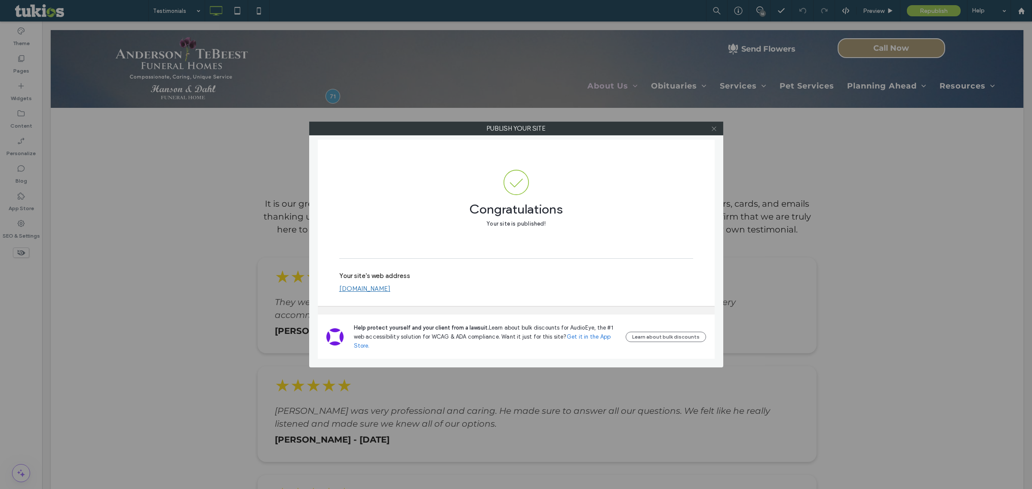
click at [713, 127] on icon at bounding box center [714, 129] width 6 height 6
